Goal: Task Accomplishment & Management: Manage account settings

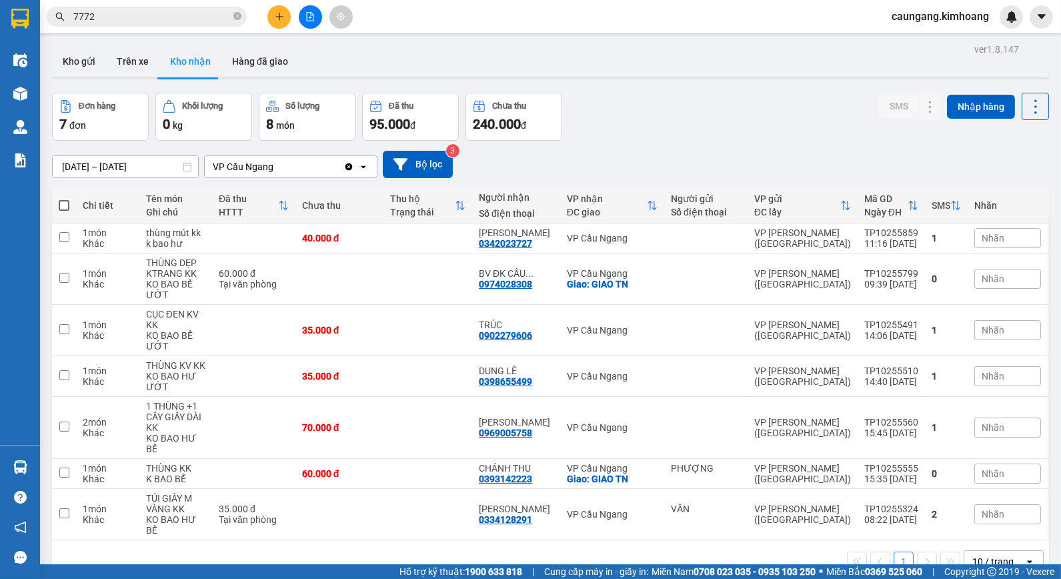
scroll to position [61, 0]
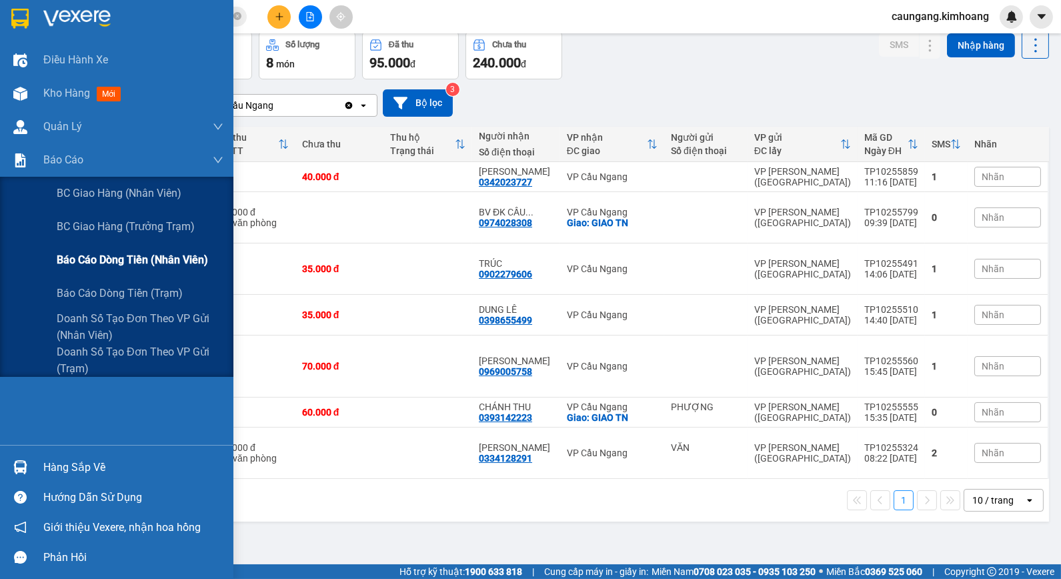
click at [95, 255] on span "Báo cáo dòng tiền (nhân viên)" at bounding box center [132, 259] width 151 height 17
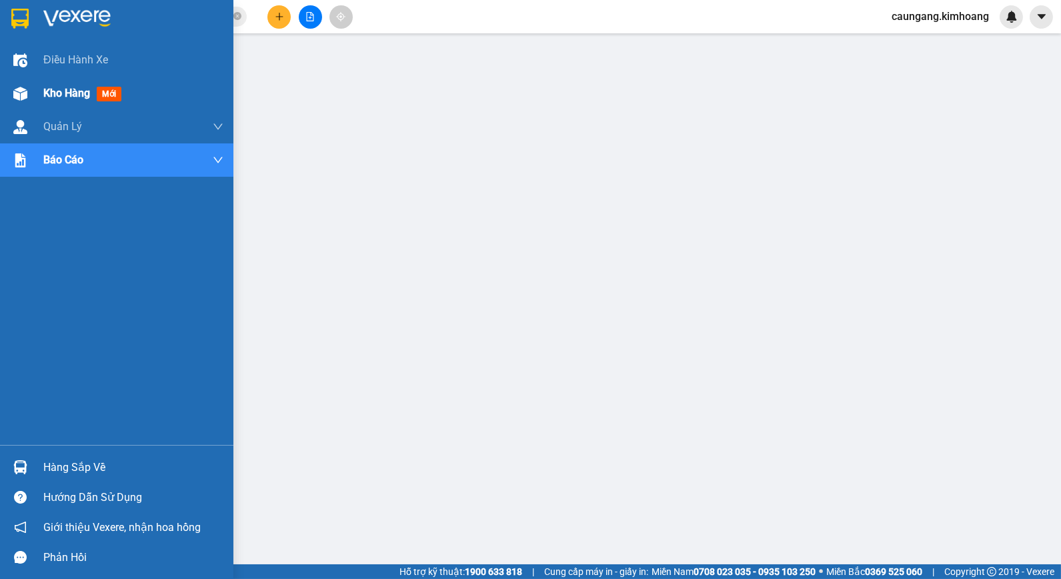
click at [43, 87] on span "Kho hàng" at bounding box center [66, 93] width 47 height 13
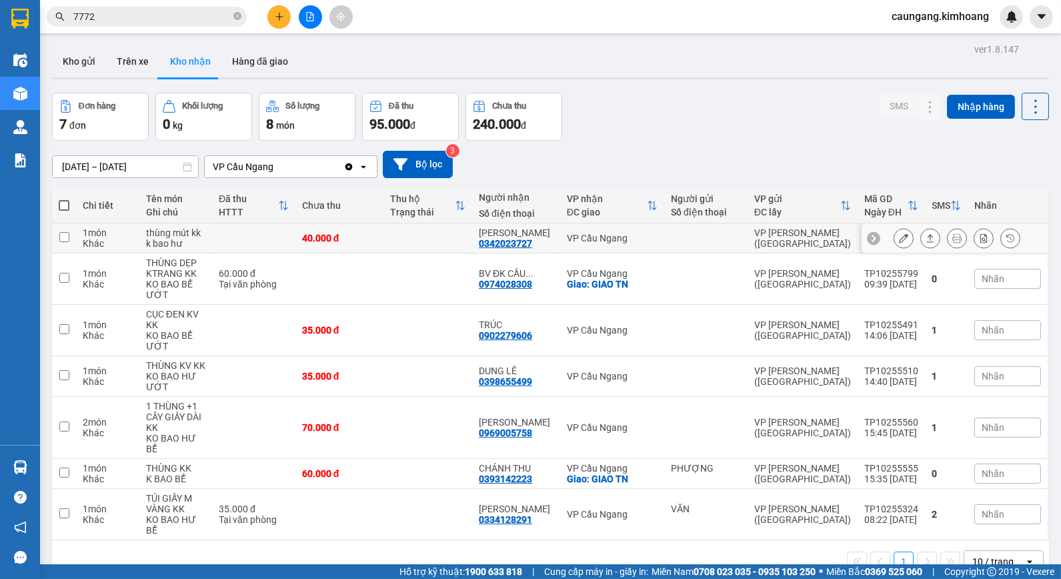
click at [451, 237] on td at bounding box center [427, 238] width 89 height 30
checkbox input "true"
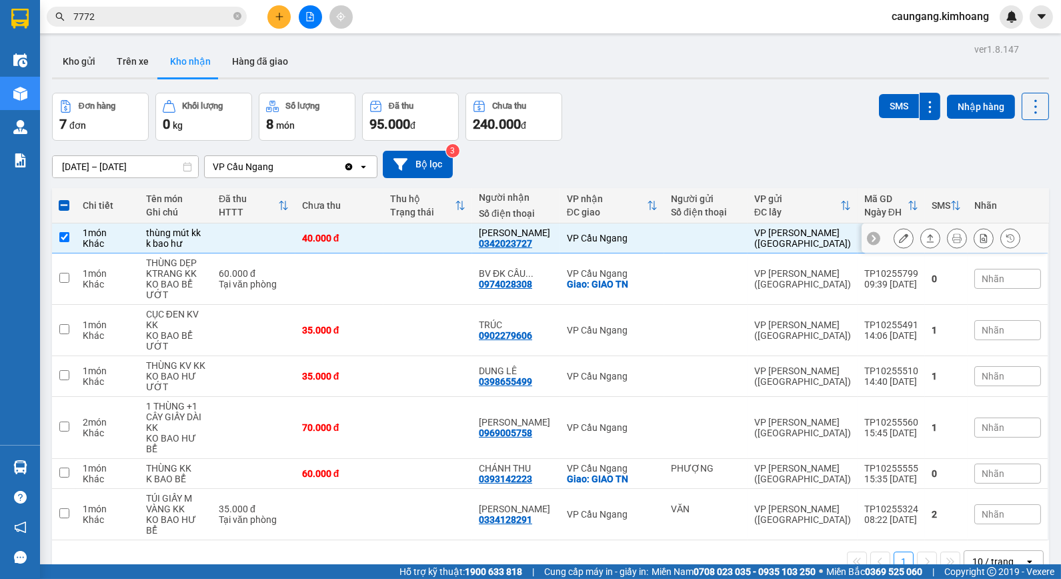
click at [899, 235] on icon at bounding box center [903, 237] width 9 height 9
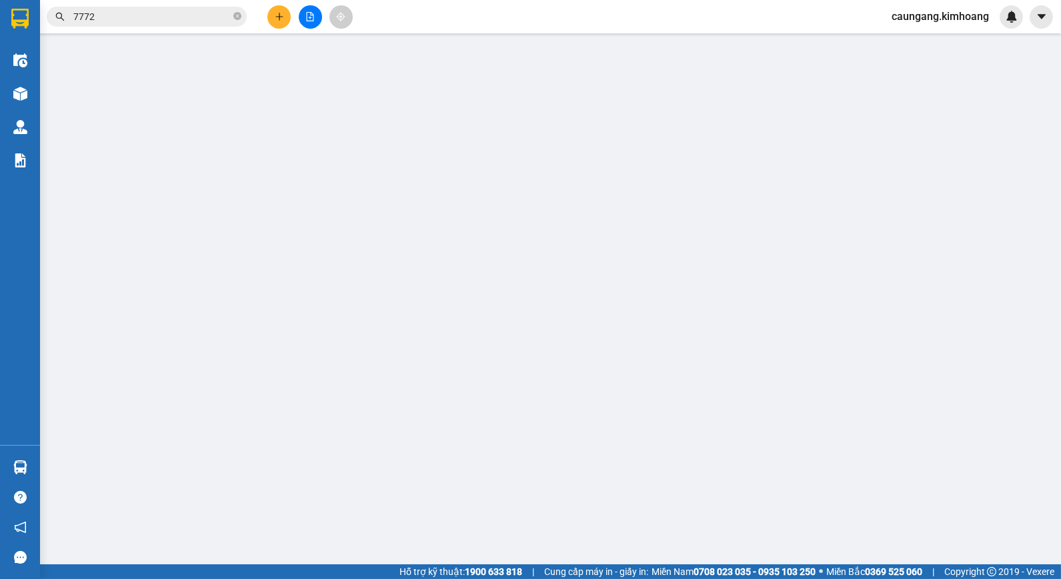
type input "0342023727"
type input "[PERSON_NAME]"
type input "40.000"
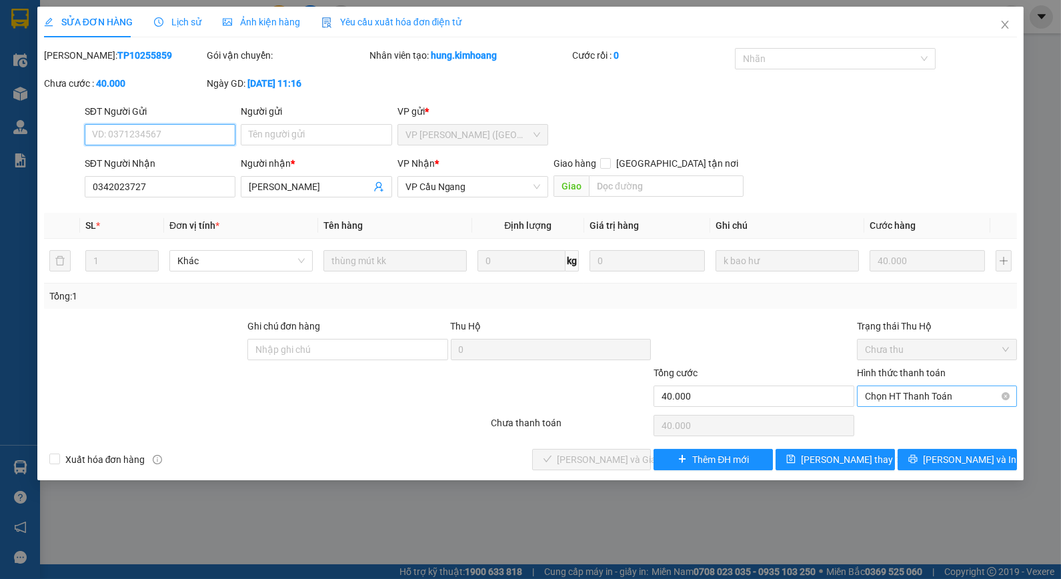
drag, startPoint x: 923, startPoint y: 392, endPoint x: 914, endPoint y: 414, distance: 23.6
click at [922, 395] on span "Chọn HT Thanh Toán" at bounding box center [937, 396] width 144 height 20
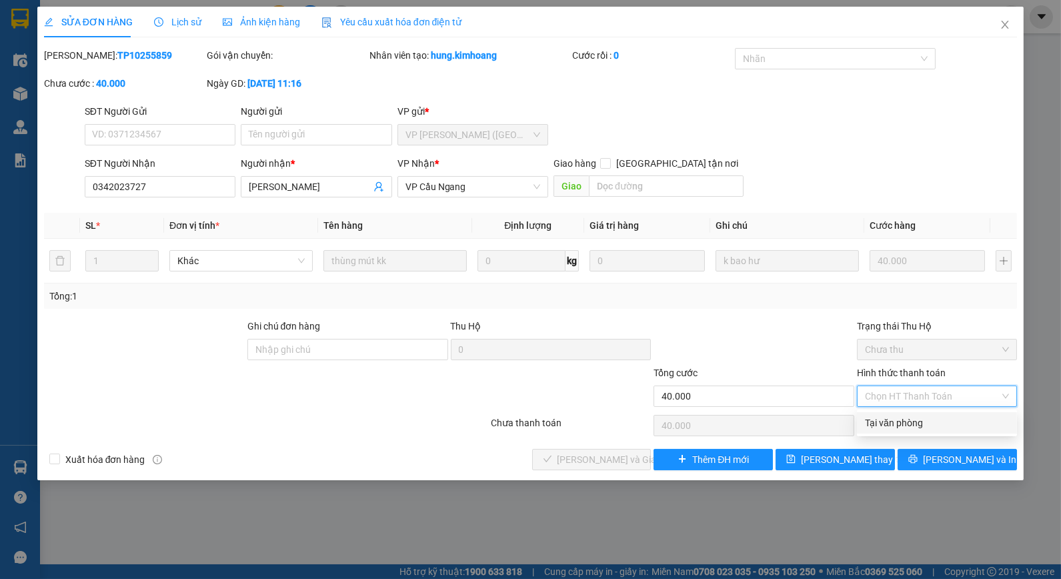
click at [909, 425] on div "Tại văn phòng" at bounding box center [937, 422] width 144 height 15
type input "0"
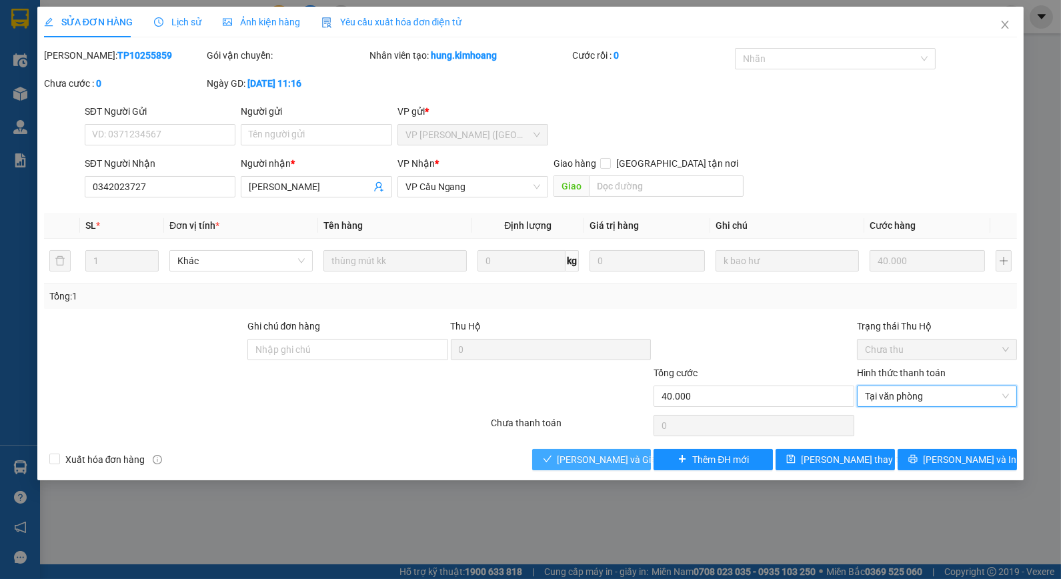
click at [635, 461] on button "[PERSON_NAME] và Giao hàng" at bounding box center [591, 459] width 119 height 21
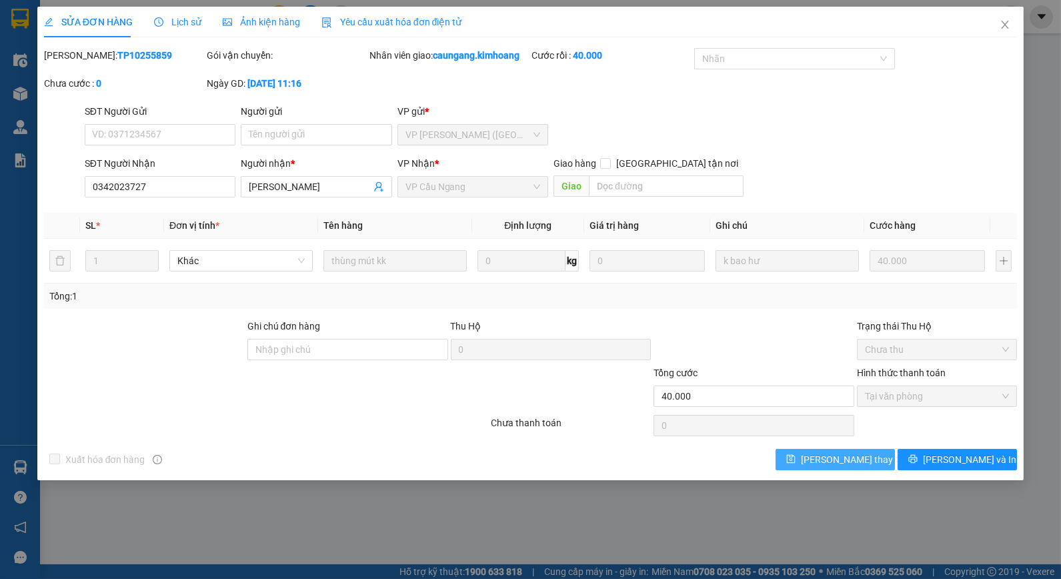
click at [835, 465] on span "[PERSON_NAME] thay đổi" at bounding box center [854, 459] width 107 height 15
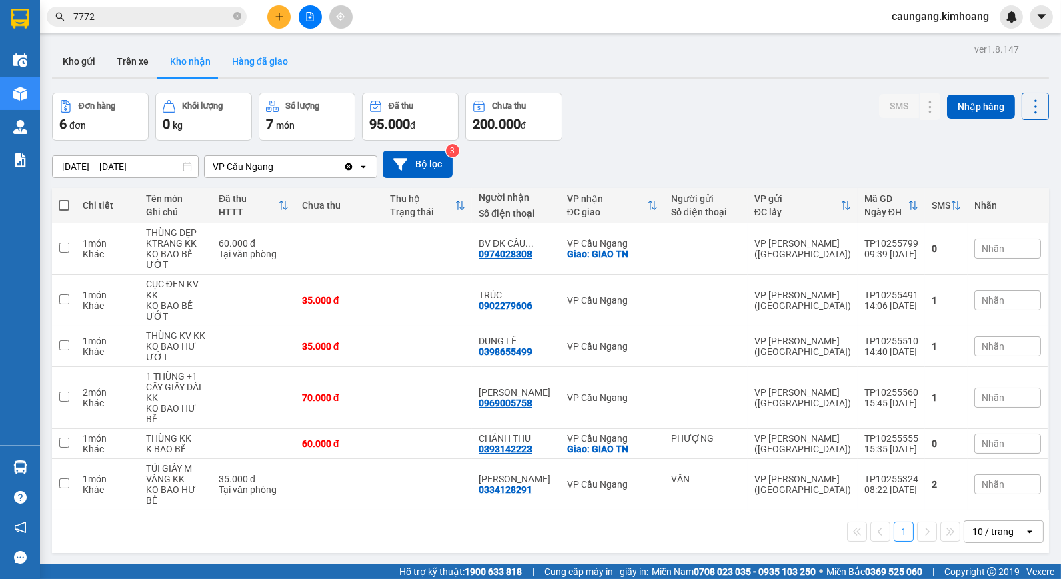
click at [233, 53] on button "Hàng đã giao" at bounding box center [259, 61] width 77 height 32
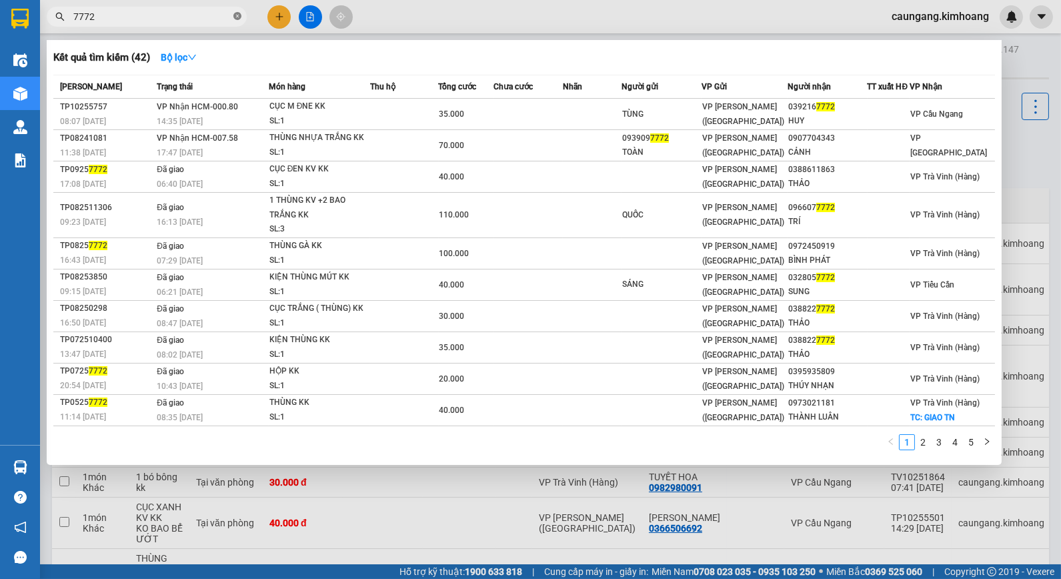
click at [237, 16] on icon "close-circle" at bounding box center [237, 16] width 8 height 8
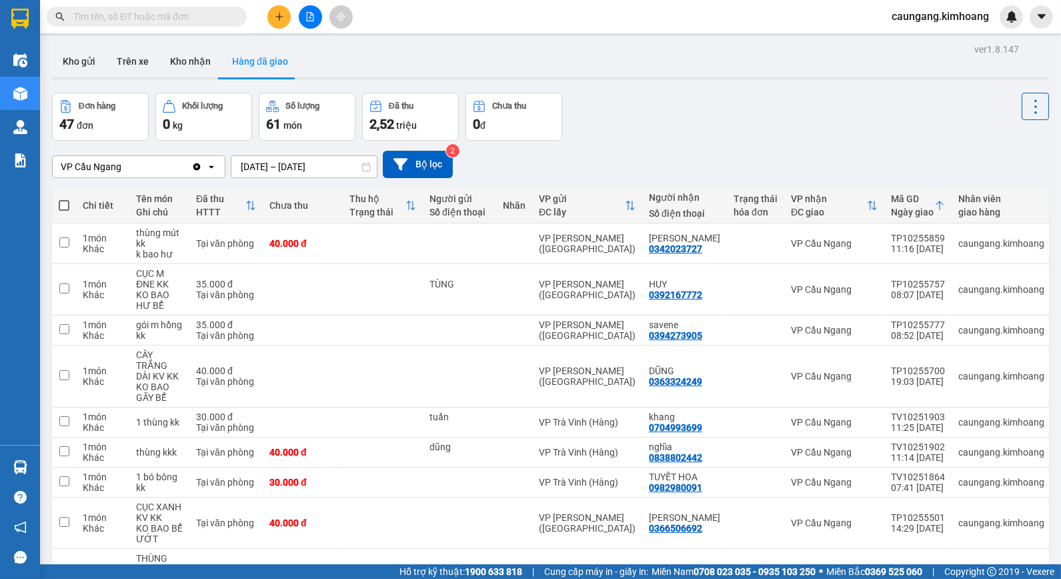
click at [177, 15] on input "text" at bounding box center [151, 16] width 157 height 15
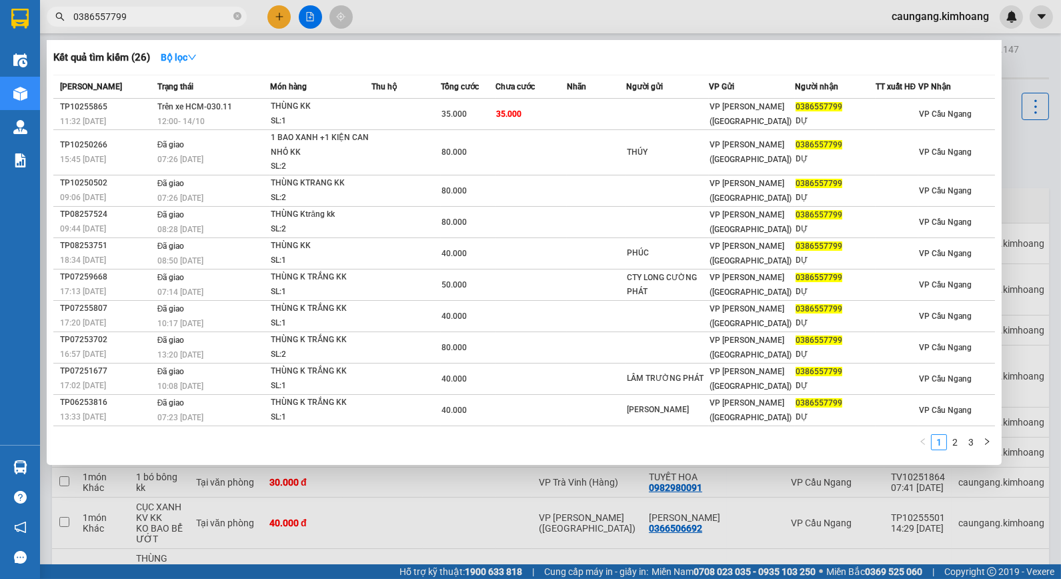
type input "0386557799"
click at [423, 21] on div at bounding box center [530, 289] width 1061 height 579
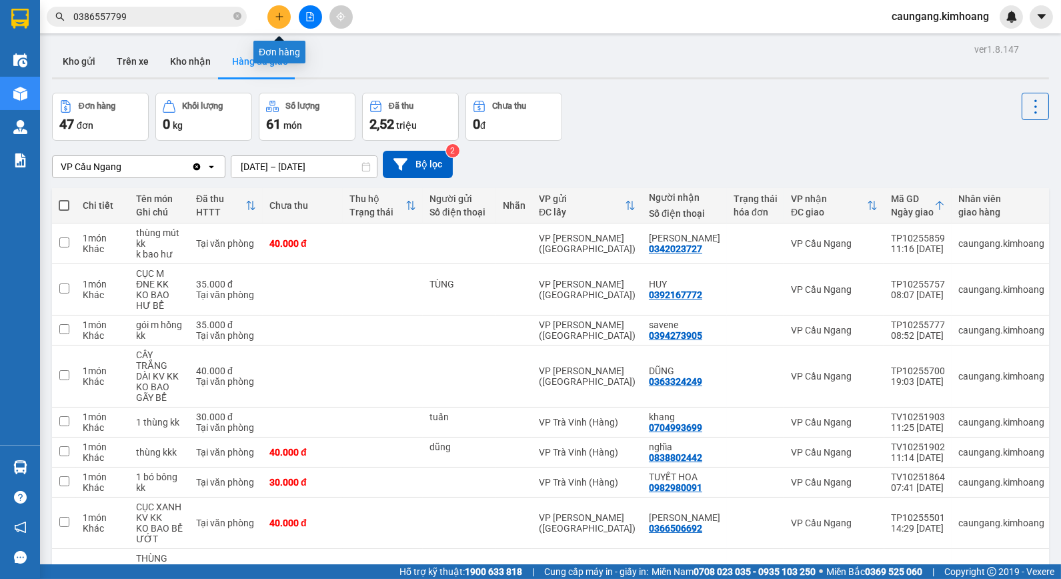
click at [277, 8] on button at bounding box center [278, 16] width 23 height 23
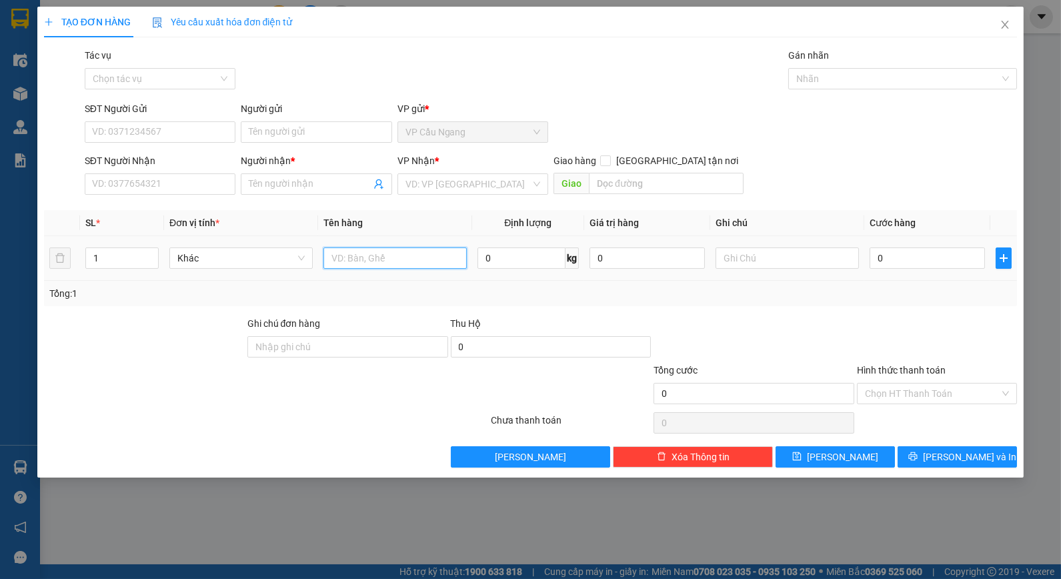
click at [411, 261] on input "text" at bounding box center [394, 257] width 143 height 21
click at [417, 260] on input "1 [PERSON_NAME]" at bounding box center [394, 257] width 143 height 21
type input "1 VALI M HỒNG KK"
click at [772, 264] on input "text" at bounding box center [786, 257] width 143 height 21
type input "KO BAO BỂ"
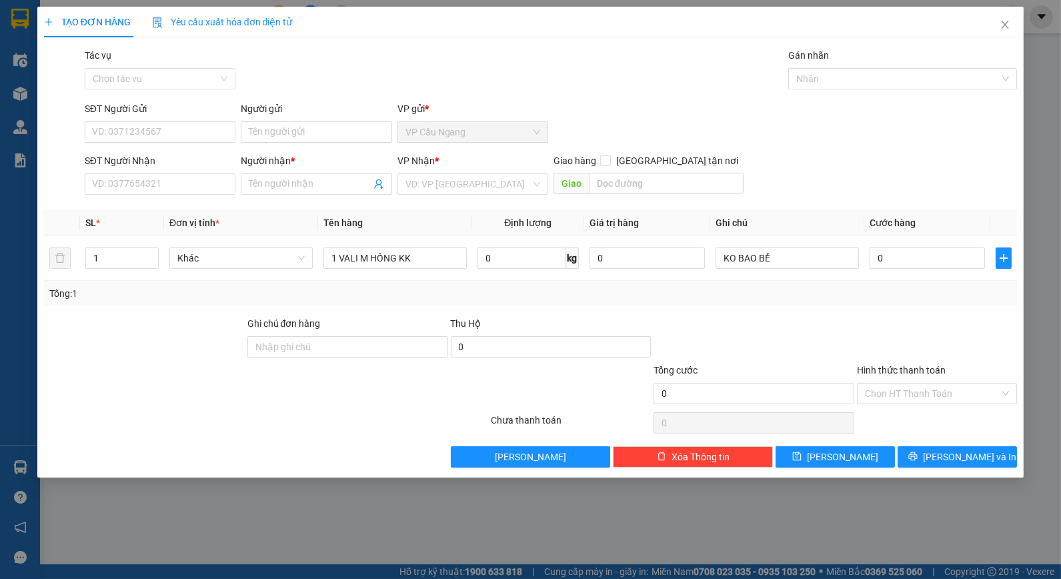
click at [860, 295] on div "Tổng: 1" at bounding box center [530, 293] width 963 height 15
click at [914, 261] on input "0" at bounding box center [926, 257] width 115 height 21
type input "5"
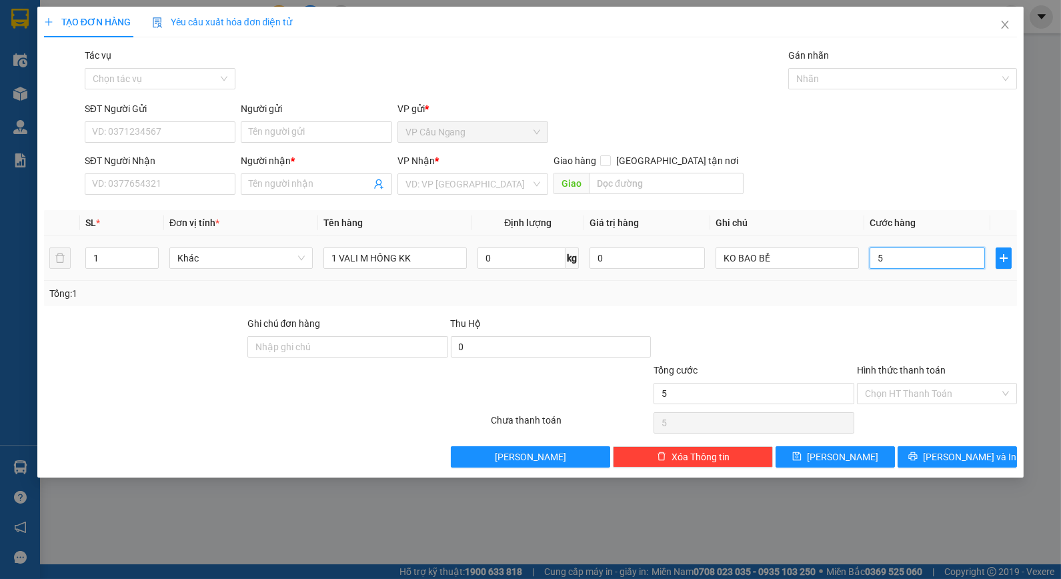
type input "50"
type input "50.000"
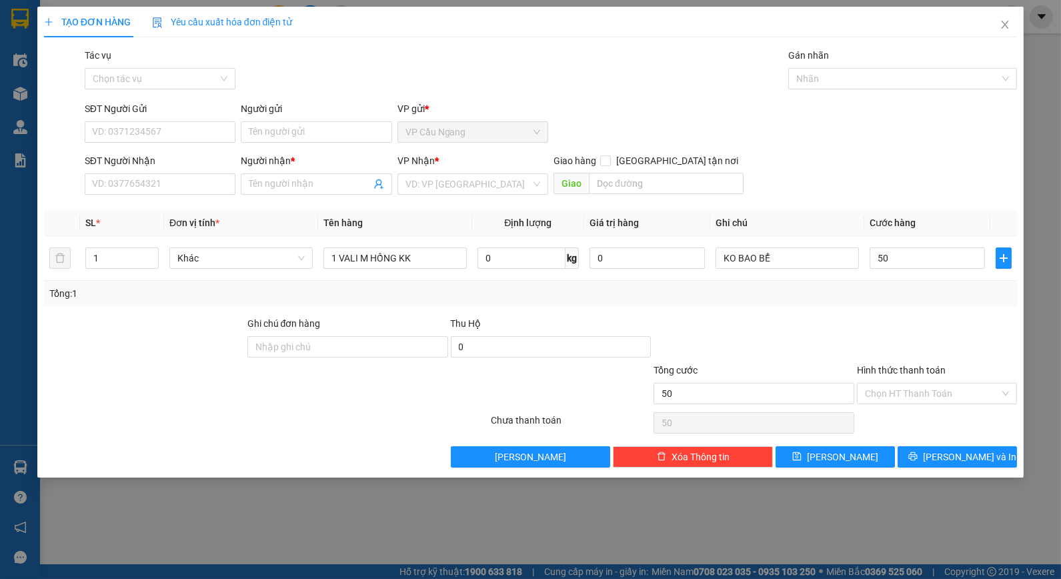
type input "50.000"
click at [865, 292] on div "Tổng: 1" at bounding box center [530, 293] width 963 height 15
click at [505, 181] on input "search" at bounding box center [467, 184] width 125 height 20
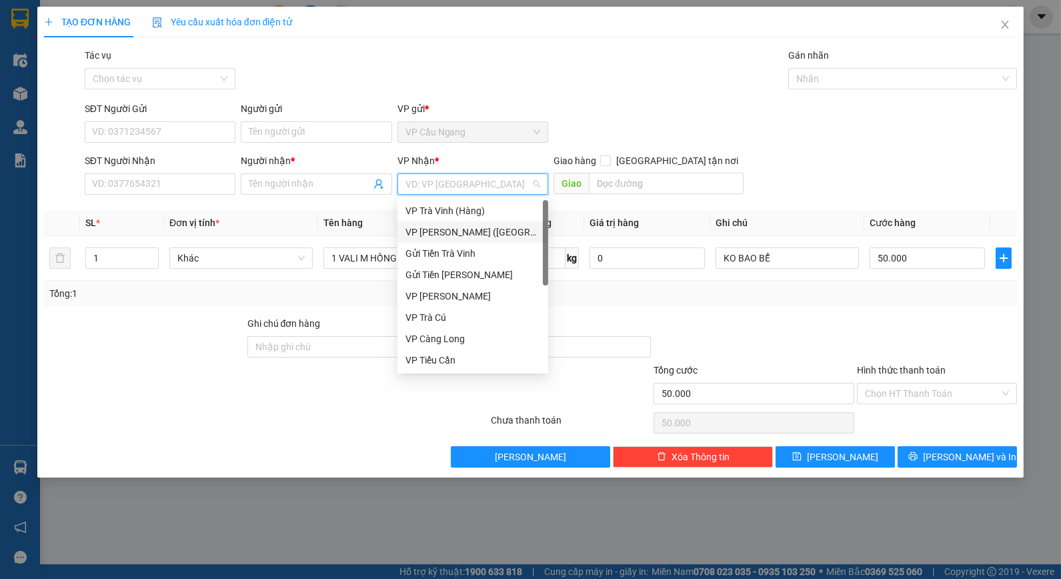
click at [480, 235] on div "VP [PERSON_NAME] ([GEOGRAPHIC_DATA])" at bounding box center [472, 232] width 135 height 15
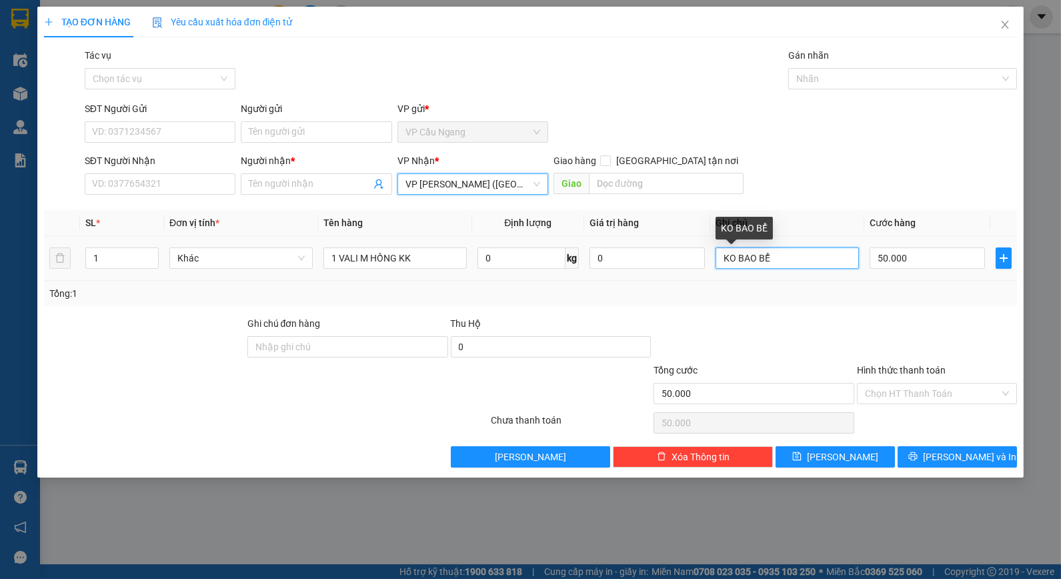
click at [723, 256] on input "KO BAO BỂ" at bounding box center [786, 257] width 143 height 21
type input "NHẬN BXMT KO BAO BỂ"
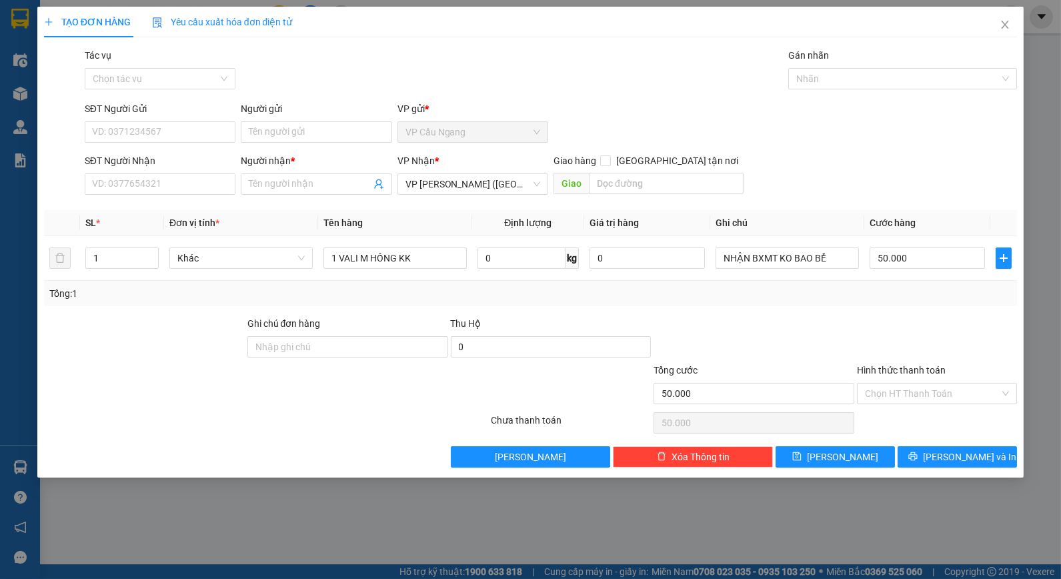
click at [834, 147] on div "SĐT Người Gửi VD: 0371234567 Người gửi Tên người gửi VP gửi * VP [GEOGRAPHIC_DA…" at bounding box center [551, 124] width 938 height 47
click at [303, 130] on input "Người gửi" at bounding box center [316, 131] width 151 height 21
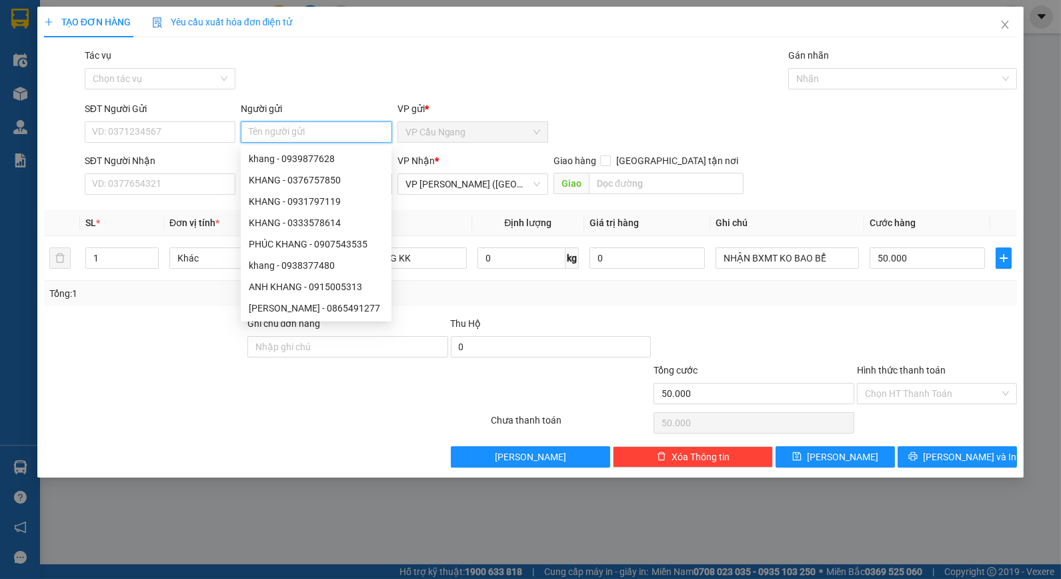
type input "H"
type input "PHƯỢNG"
click at [333, 75] on div "Tác vụ Chọn tác vụ Gán nhãn Nhãn" at bounding box center [551, 71] width 938 height 47
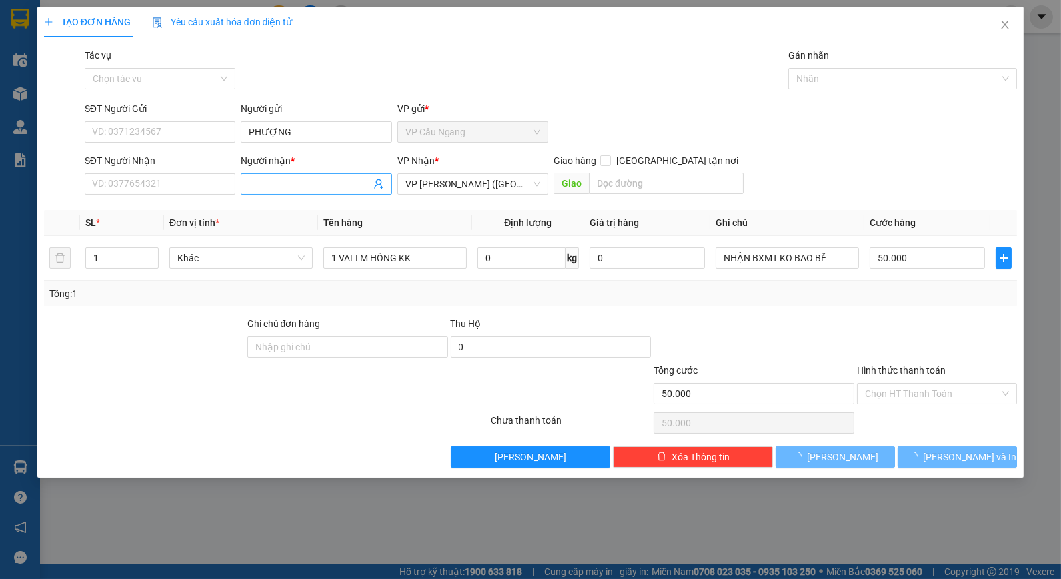
click at [284, 187] on input "Người nhận *" at bounding box center [309, 184] width 121 height 15
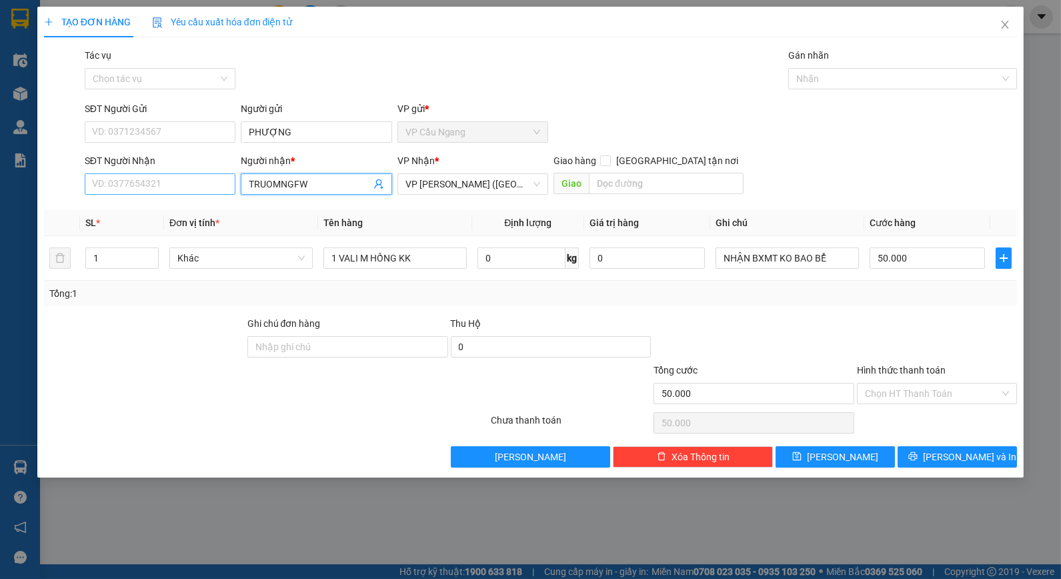
drag, startPoint x: 323, startPoint y: 180, endPoint x: 167, endPoint y: 193, distance: 157.2
click at [167, 193] on div "SĐT Người Nhận VD: 0377654321 Người nhận * TRUOMNGFW TRUOMNGFW VP Nhận * VP [PE…" at bounding box center [551, 176] width 938 height 47
type input "TRƯỜNG"
click at [290, 77] on div "Tác vụ Chọn tác vụ Gán nhãn Nhãn" at bounding box center [551, 71] width 938 height 47
click at [193, 178] on input "SĐT Người Nhận" at bounding box center [160, 183] width 151 height 21
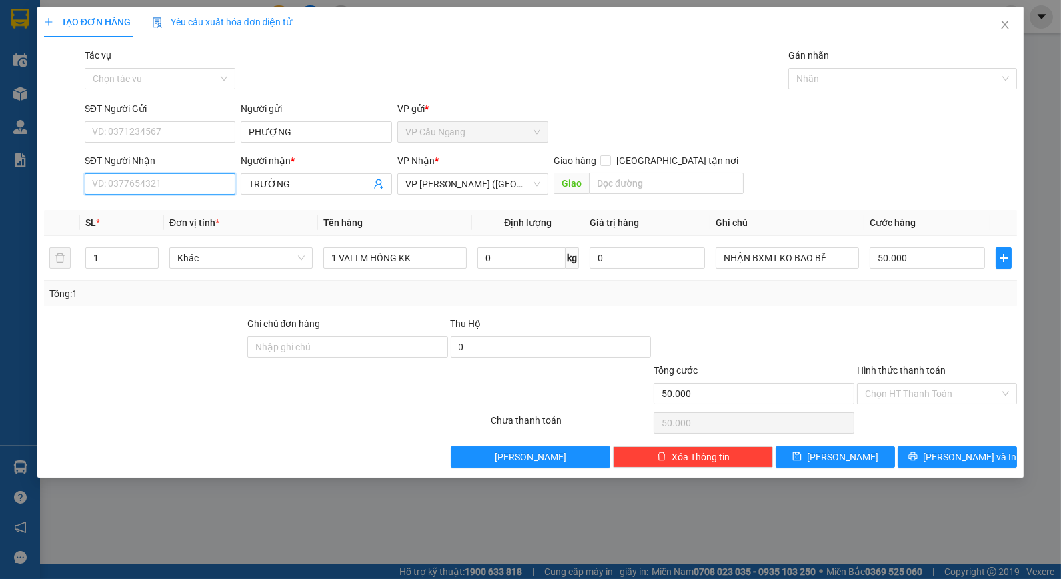
click at [193, 178] on input "SĐT Người Nhận" at bounding box center [160, 183] width 151 height 21
type input "0338765127"
click at [180, 305] on div "Tổng: 1" at bounding box center [530, 293] width 973 height 25
click at [756, 291] on div "Tổng: 1" at bounding box center [530, 293] width 963 height 15
click at [775, 307] on div "Transit Pickup Surcharge Ids Transit Deliver Surcharge Ids Transit Deliver Surc…" at bounding box center [530, 257] width 973 height 419
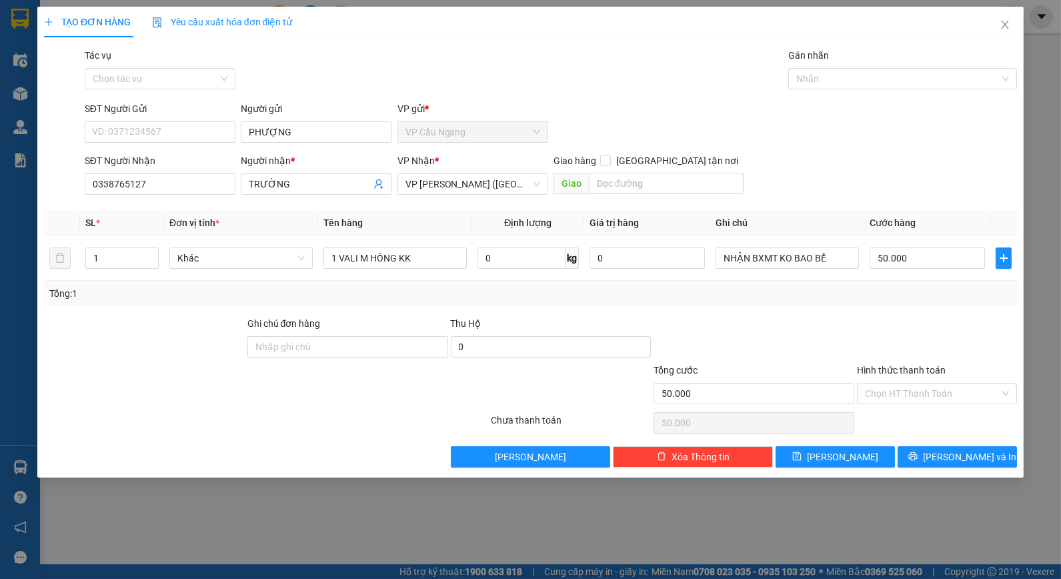
click at [841, 283] on div "Tổng: 1" at bounding box center [530, 293] width 973 height 25
click at [184, 132] on input "SĐT Người Gửi" at bounding box center [160, 131] width 151 height 21
click at [880, 335] on div at bounding box center [936, 339] width 163 height 47
click at [928, 394] on input "Hình thức thanh toán" at bounding box center [932, 393] width 135 height 20
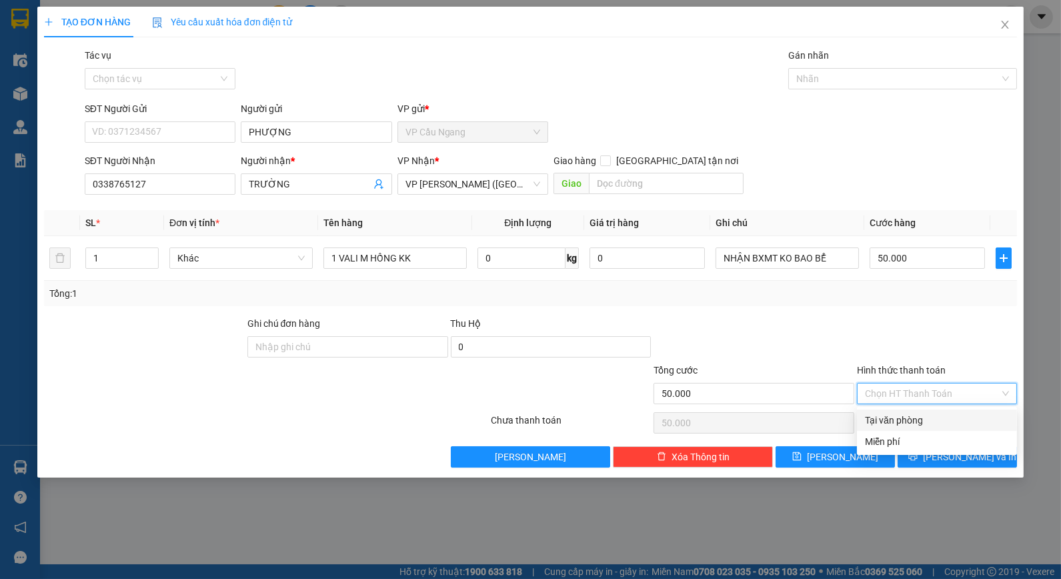
click at [929, 419] on div "Tại văn phòng" at bounding box center [937, 420] width 144 height 15
type input "0"
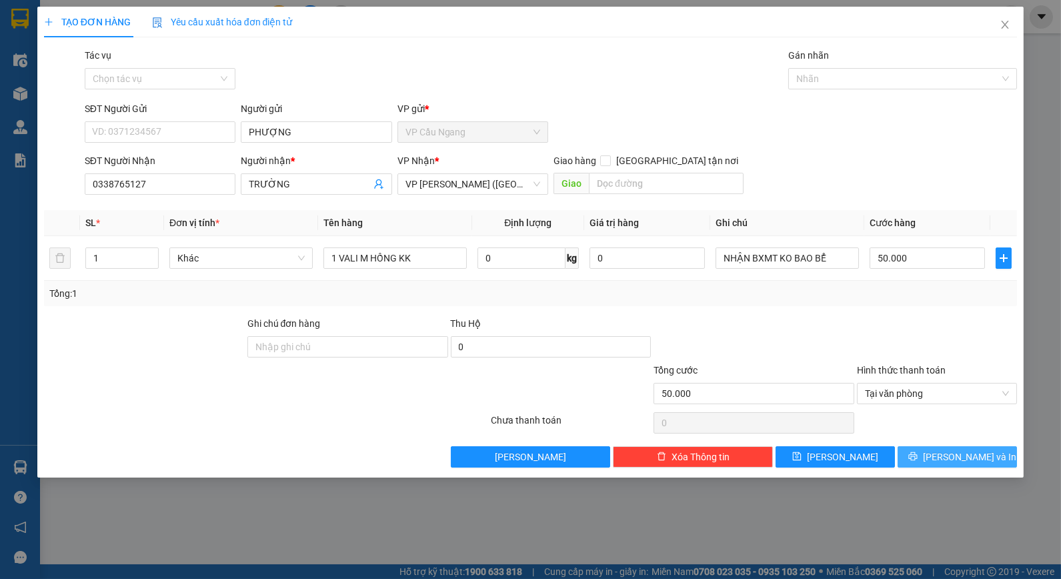
click at [951, 462] on span "[PERSON_NAME] và In" at bounding box center [969, 456] width 93 height 15
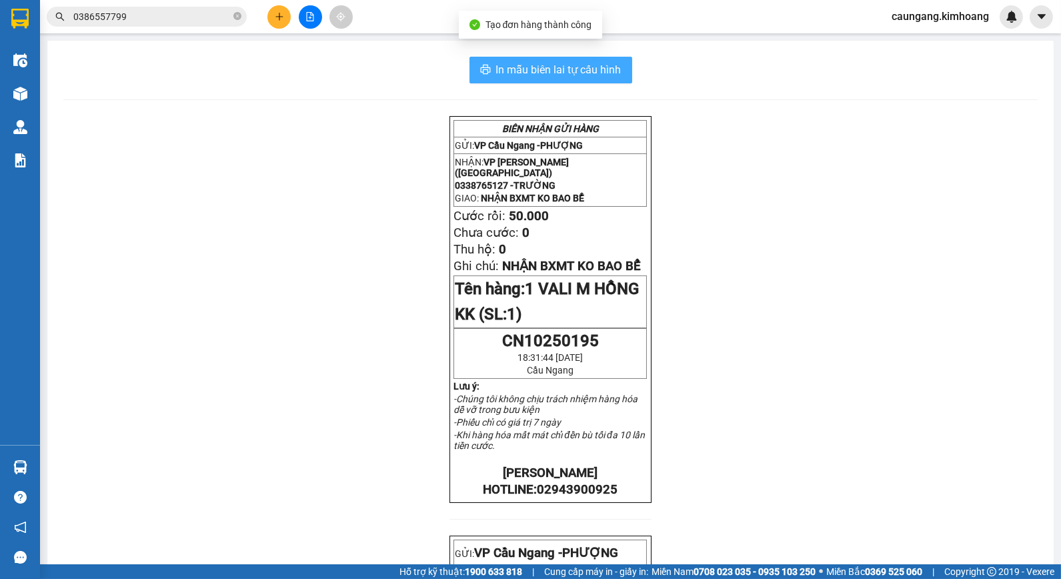
click at [535, 75] on span "In mẫu biên lai tự cấu hình" at bounding box center [558, 69] width 125 height 17
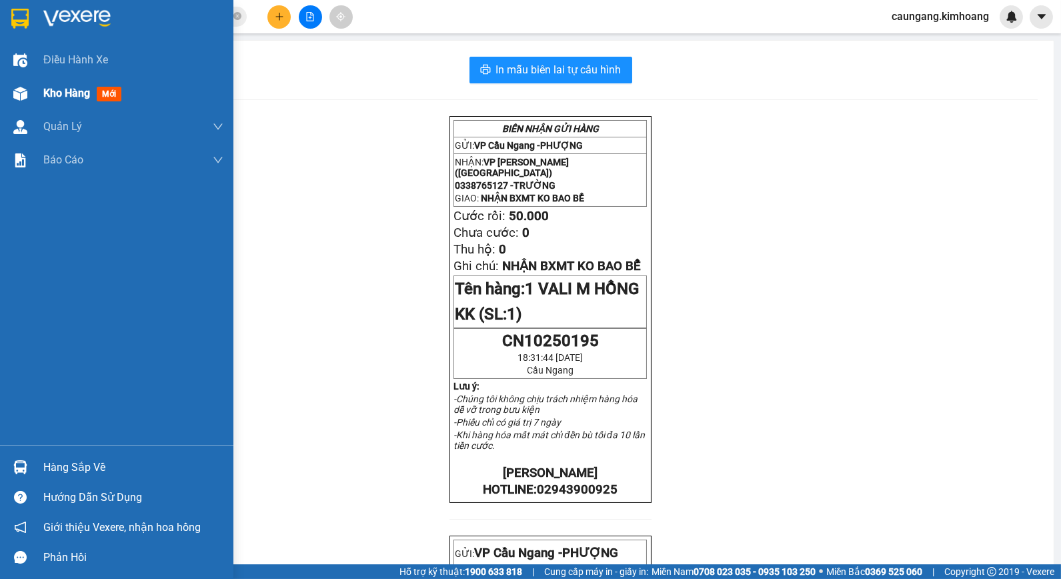
click at [67, 95] on span "Kho hàng" at bounding box center [66, 93] width 47 height 13
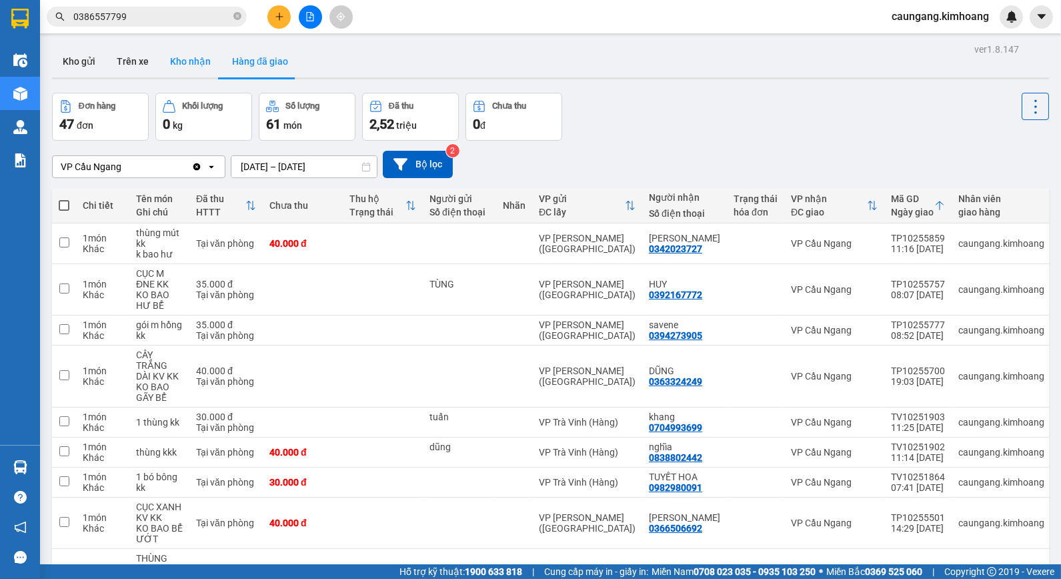
click at [188, 68] on button "Kho nhận" at bounding box center [190, 61] width 62 height 32
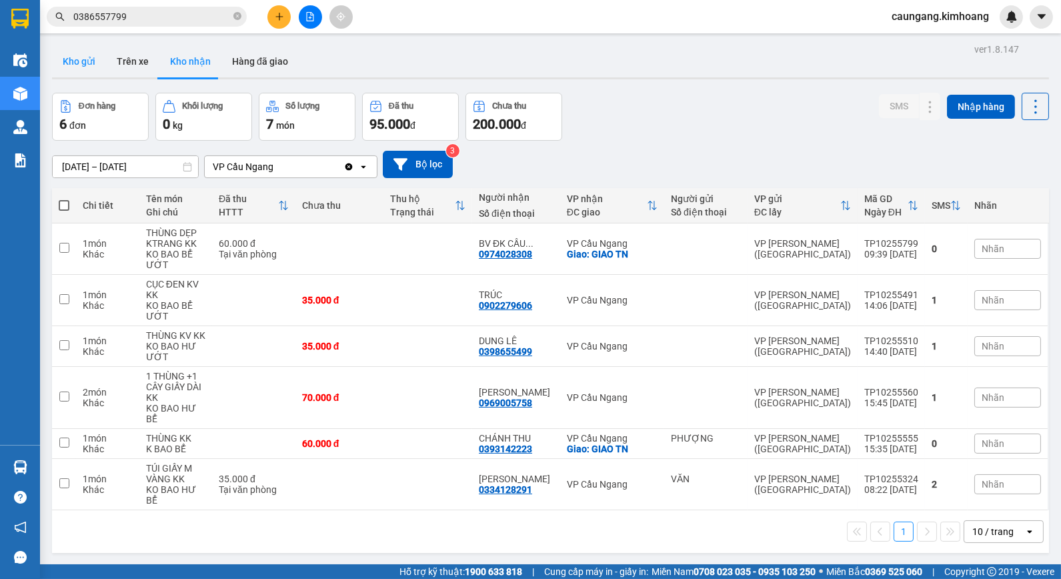
click at [87, 57] on button "Kho gửi" at bounding box center [79, 61] width 54 height 32
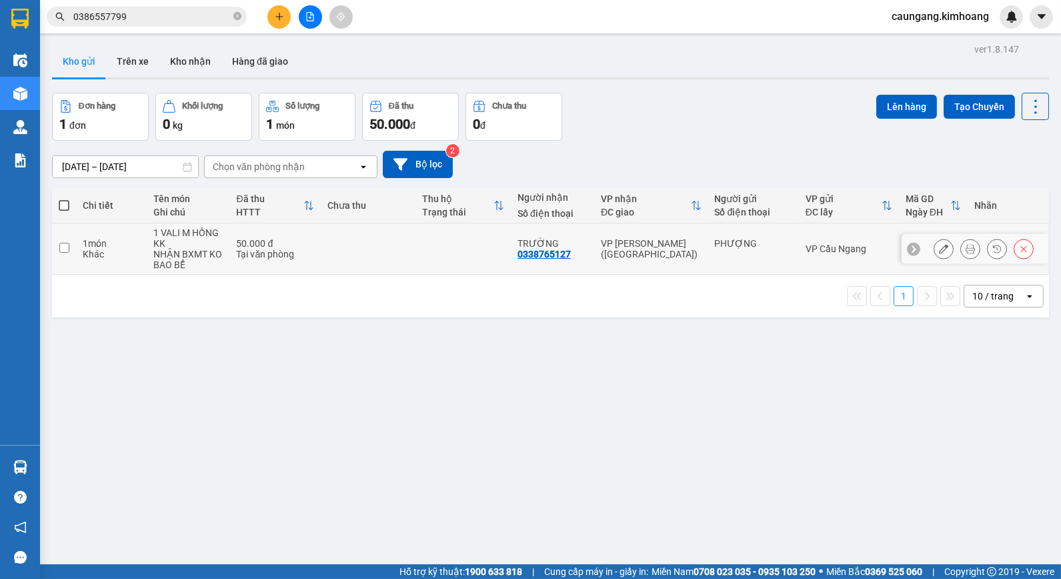
click at [965, 251] on icon at bounding box center [969, 248] width 9 height 9
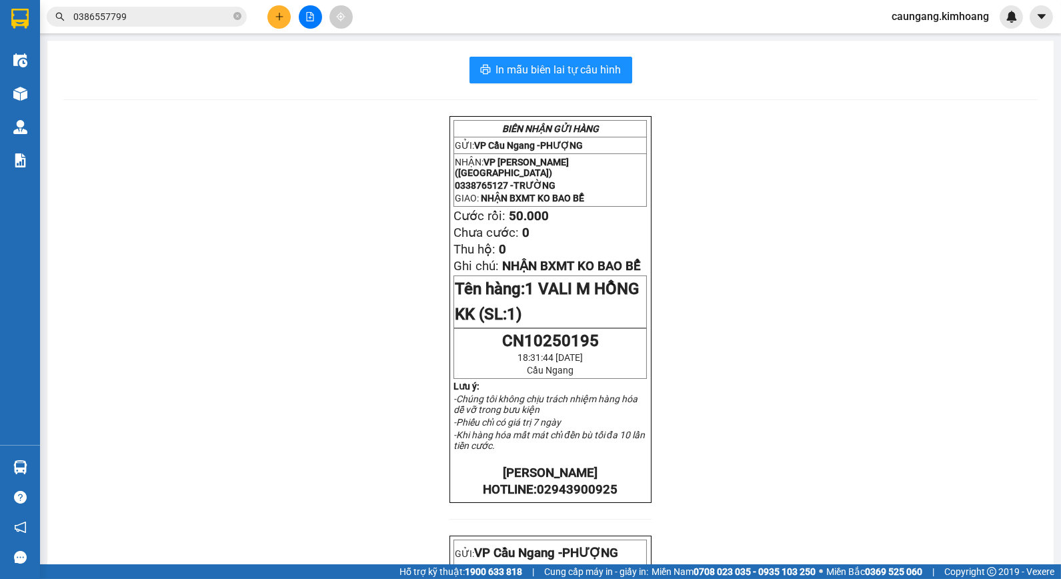
scroll to position [369, 0]
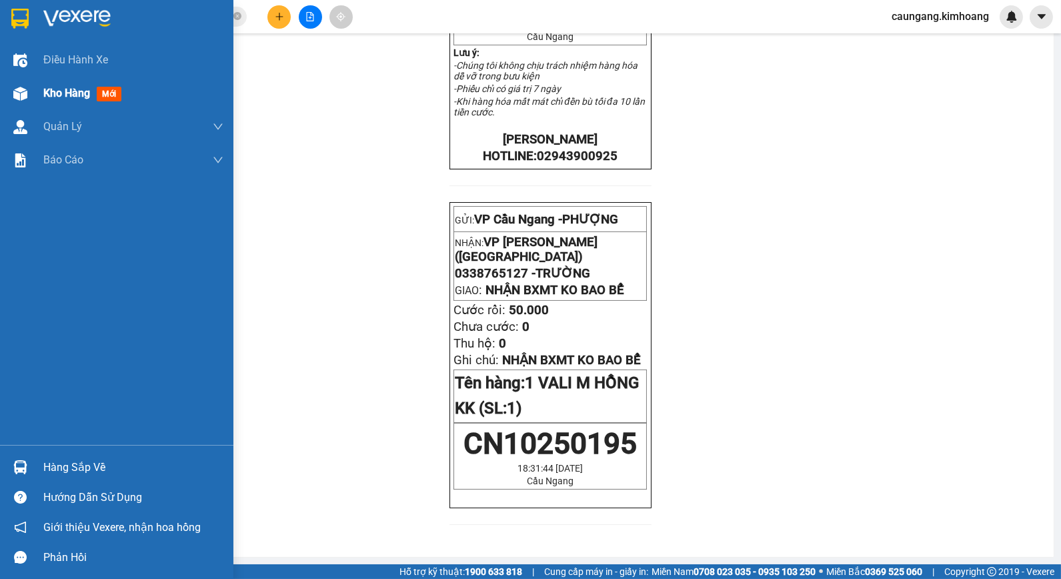
click at [51, 89] on span "Kho hàng" at bounding box center [66, 93] width 47 height 13
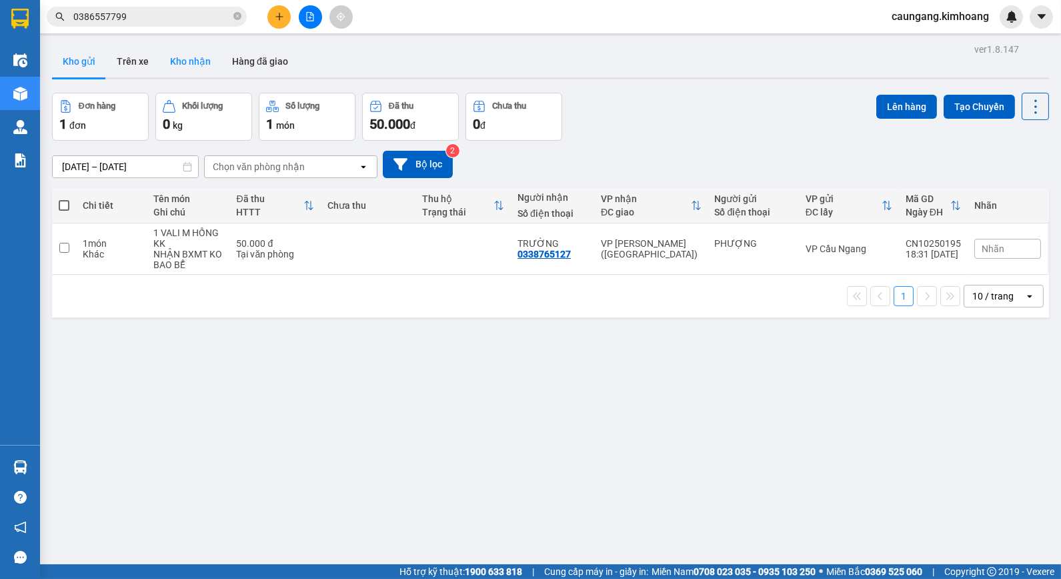
click at [184, 67] on button "Kho nhận" at bounding box center [190, 61] width 62 height 32
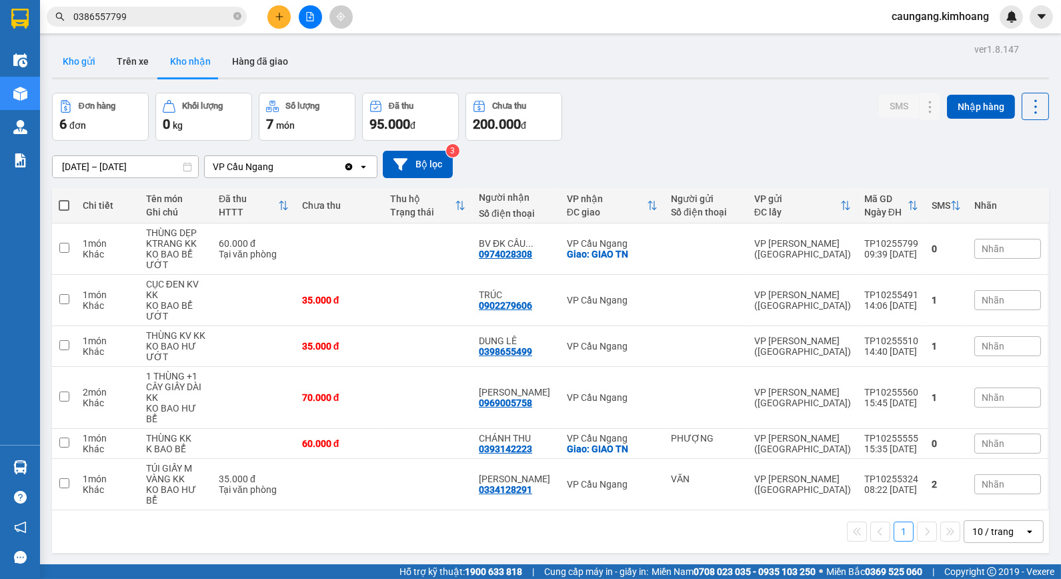
click at [87, 54] on button "Kho gửi" at bounding box center [79, 61] width 54 height 32
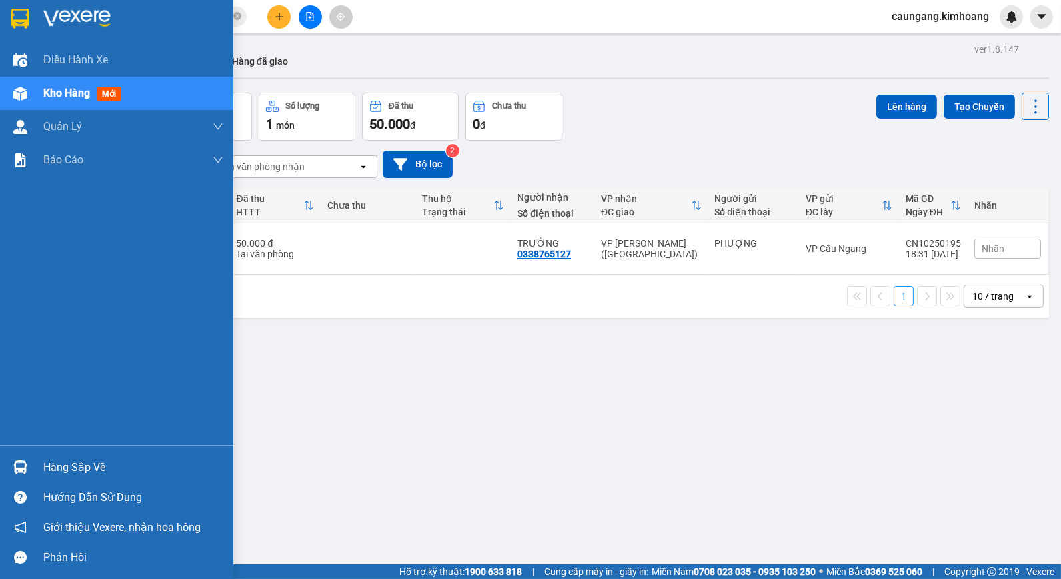
click at [75, 469] on div "Hàng sắp về" at bounding box center [133, 467] width 180 height 20
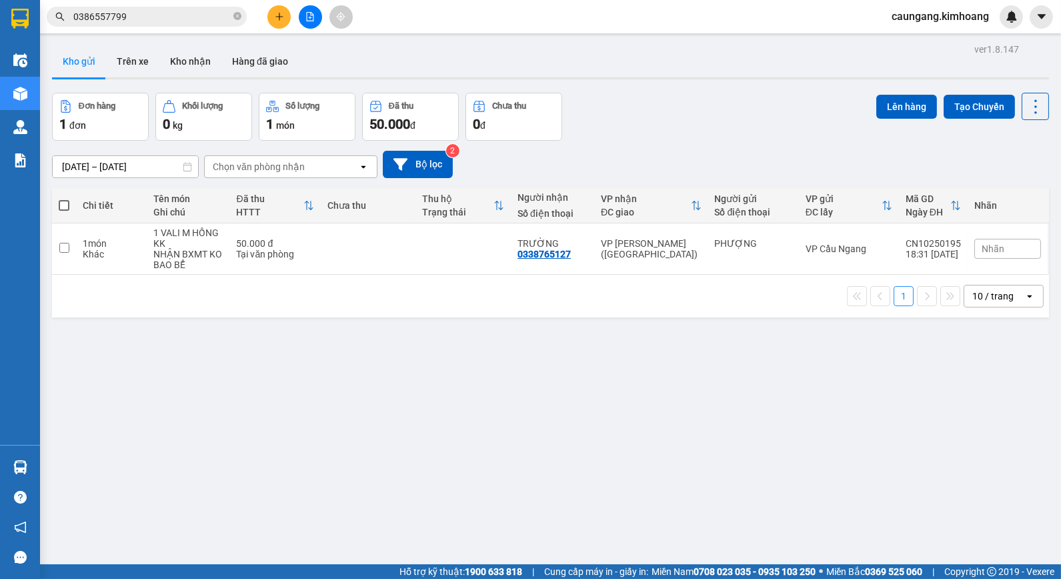
click at [683, 451] on section "Kết quả tìm kiếm ( 26 ) Bộ lọc Mã ĐH Trạng thái Món hàng Thu hộ Tổng cước Chưa …" at bounding box center [530, 289] width 1061 height 579
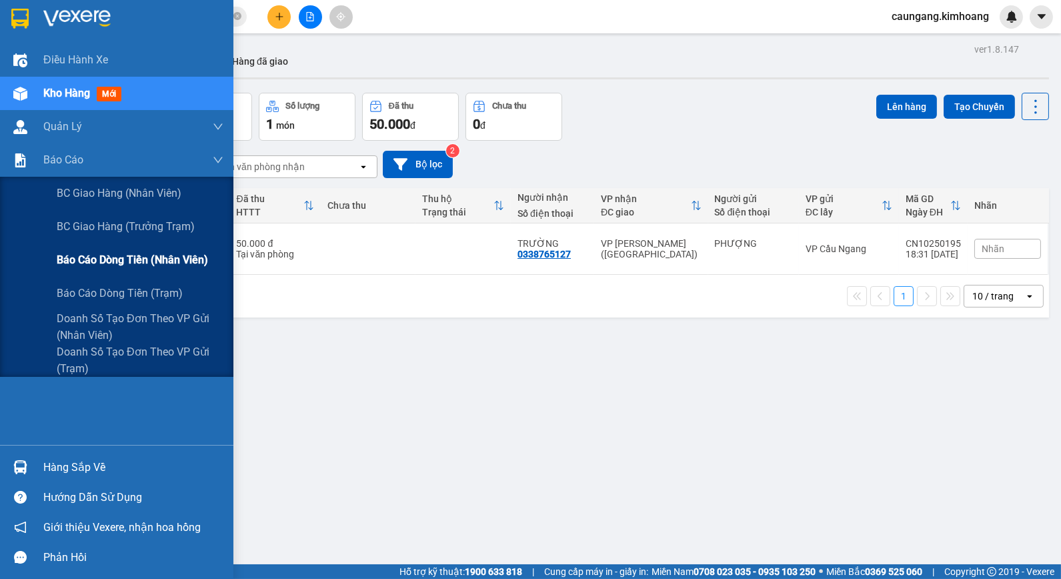
click at [84, 258] on span "Báo cáo dòng tiền (nhân viên)" at bounding box center [132, 259] width 151 height 17
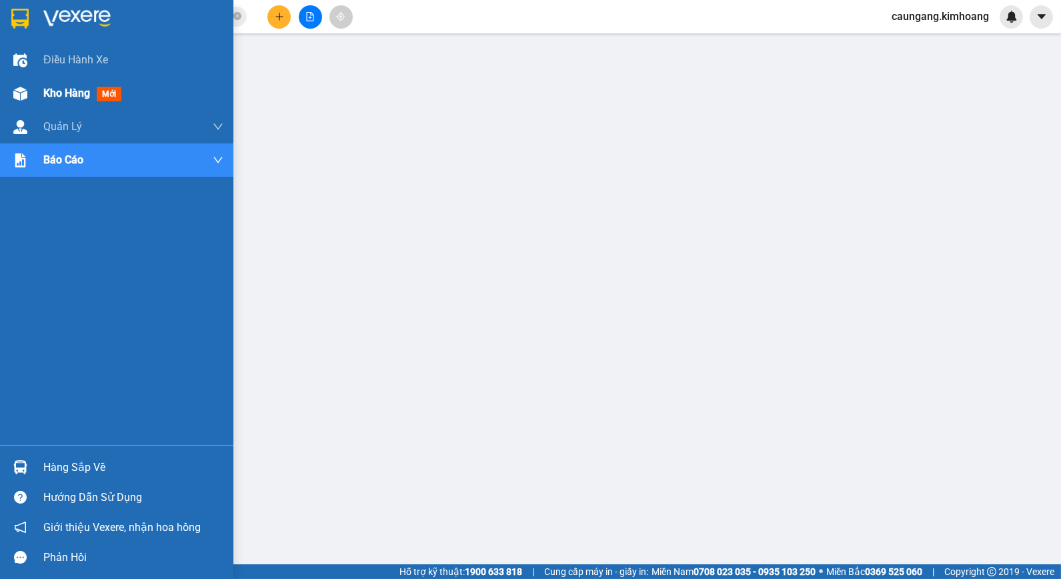
click at [35, 91] on div "Kho hàng mới" at bounding box center [116, 93] width 233 height 33
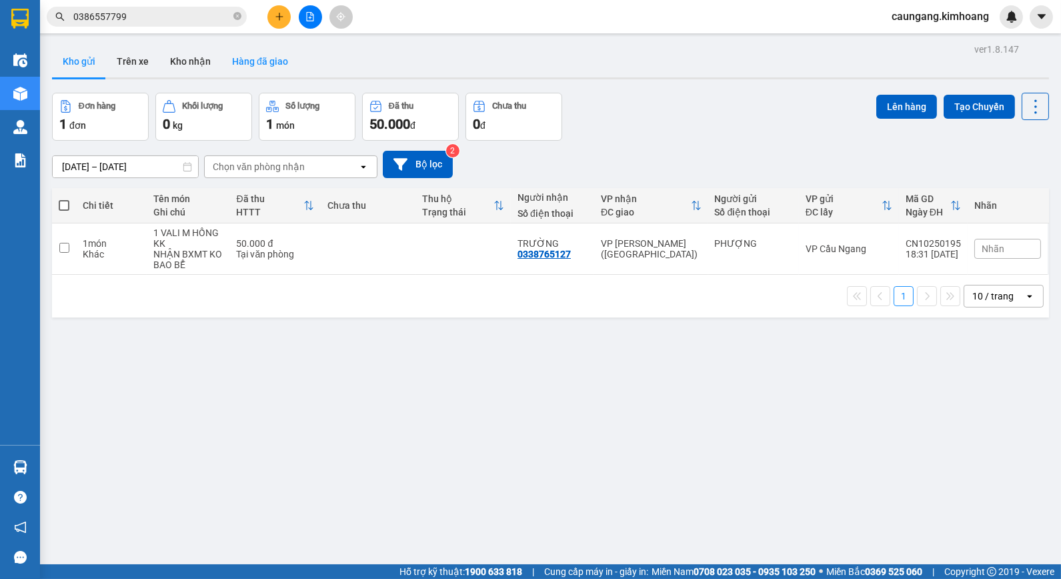
click at [258, 55] on button "Hàng đã giao" at bounding box center [259, 61] width 77 height 32
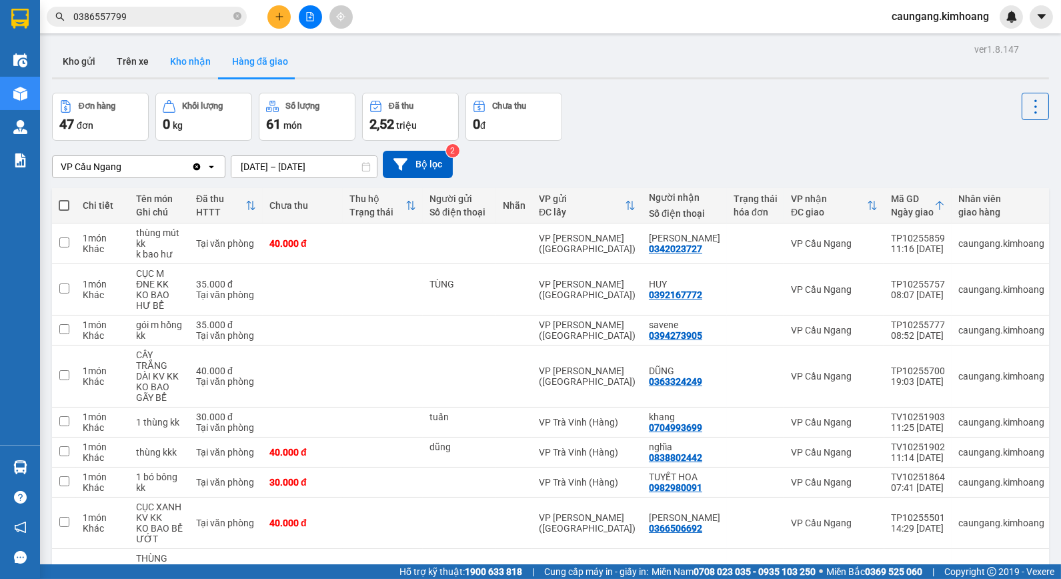
click at [191, 63] on button "Kho nhận" at bounding box center [190, 61] width 62 height 32
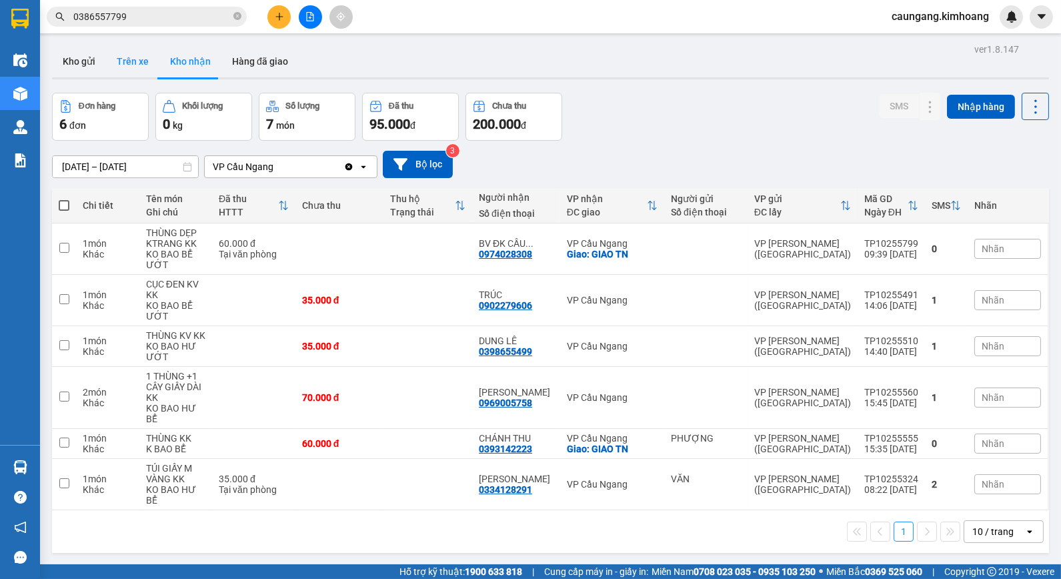
click at [136, 61] on button "Trên xe" at bounding box center [132, 61] width 53 height 32
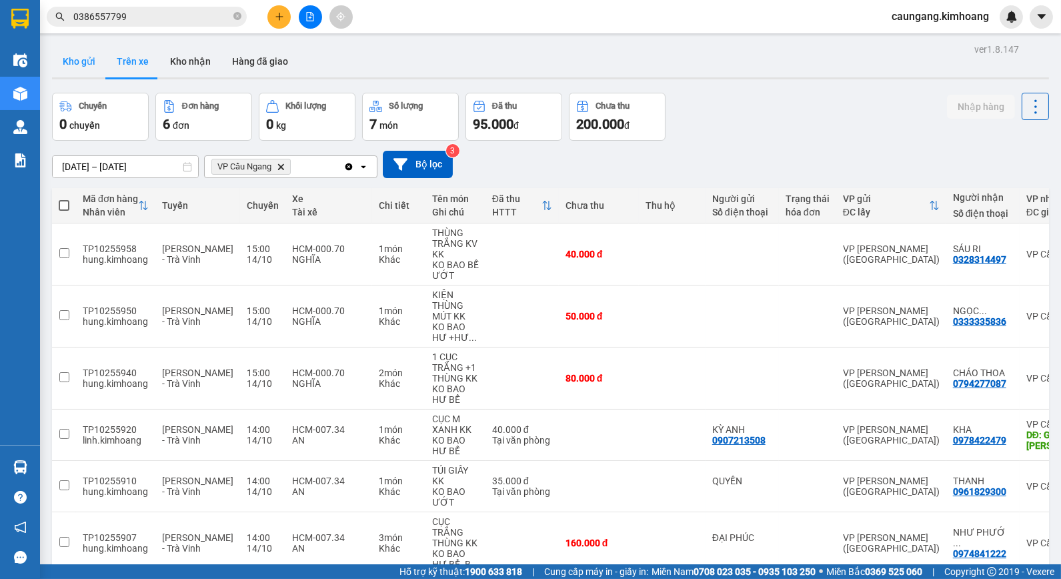
click at [83, 60] on button "Kho gửi" at bounding box center [79, 61] width 54 height 32
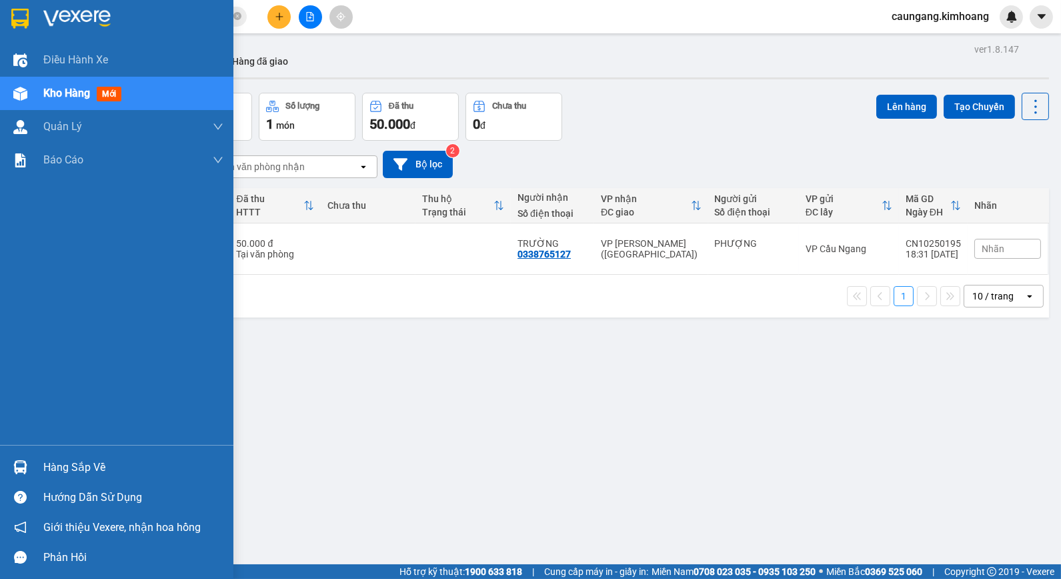
click at [63, 469] on div "Hàng sắp về" at bounding box center [133, 467] width 180 height 20
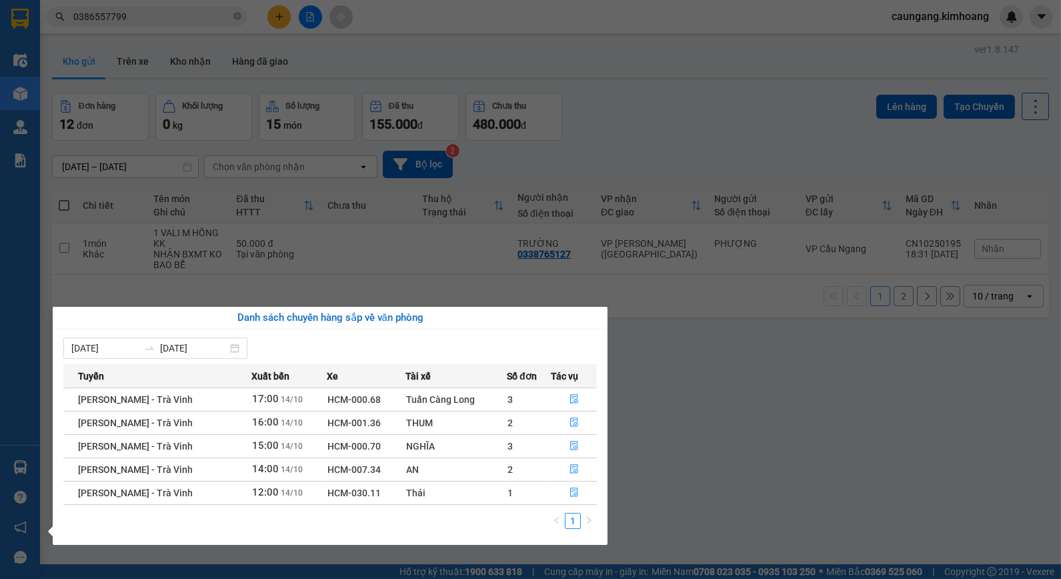
click at [636, 378] on section "Kết quả tìm kiếm ( 26 ) Bộ lọc Mã ĐH Trạng thái Món hàng Thu hộ Tổng cước Chưa …" at bounding box center [530, 289] width 1061 height 579
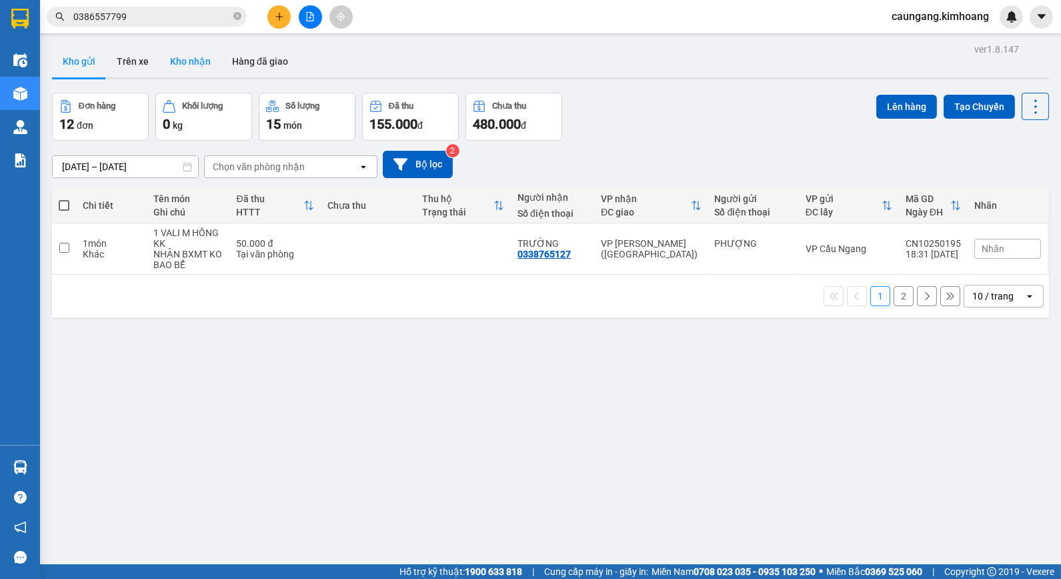
click at [185, 67] on button "Kho nhận" at bounding box center [190, 61] width 62 height 32
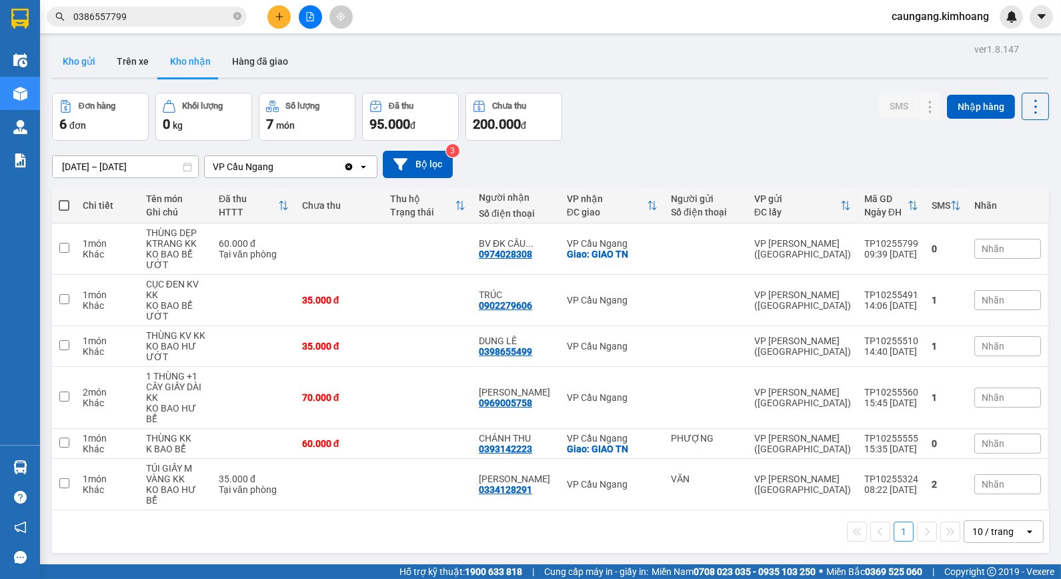
click at [89, 59] on button "Kho gửi" at bounding box center [79, 61] width 54 height 32
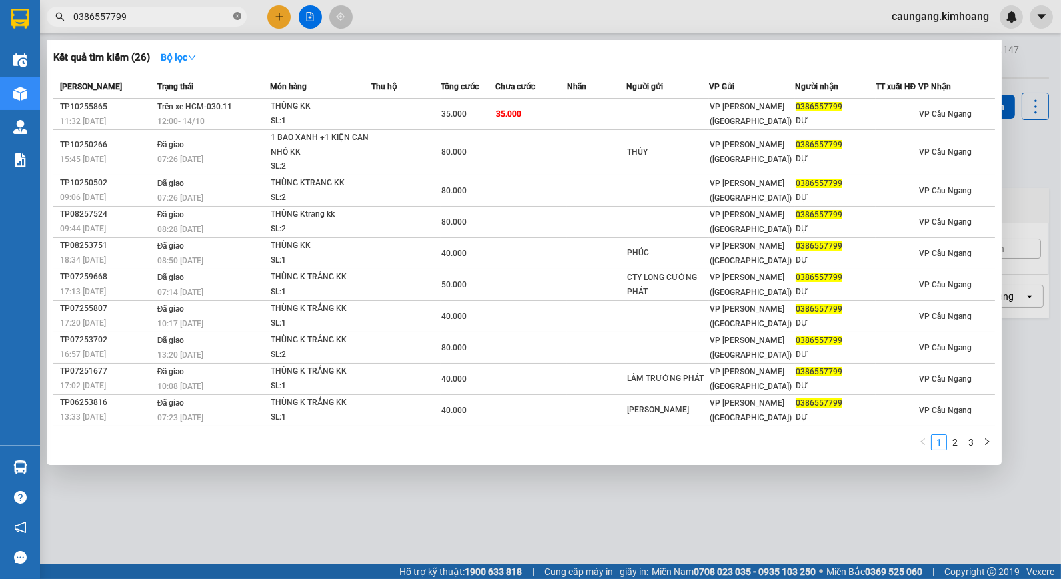
click at [235, 15] on icon "close-circle" at bounding box center [237, 16] width 8 height 8
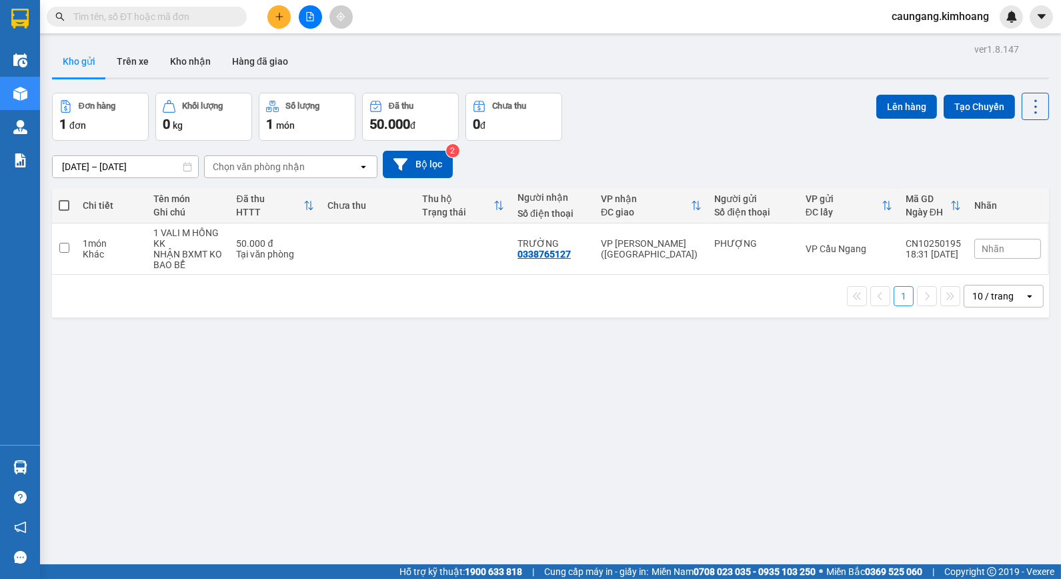
click at [205, 15] on input "text" at bounding box center [151, 16] width 157 height 15
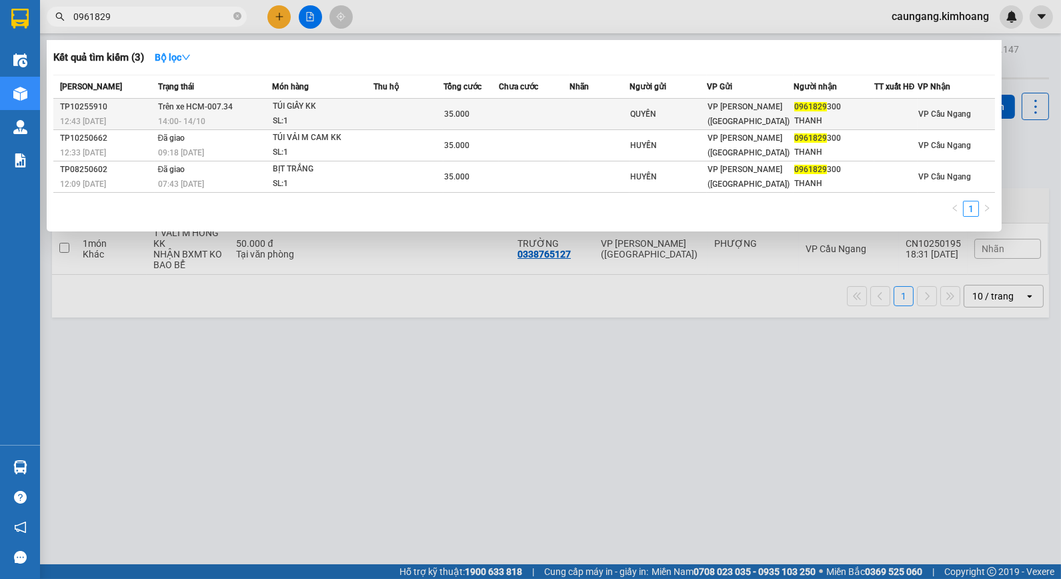
type input "0961829"
click at [385, 109] on td at bounding box center [408, 114] width 70 height 31
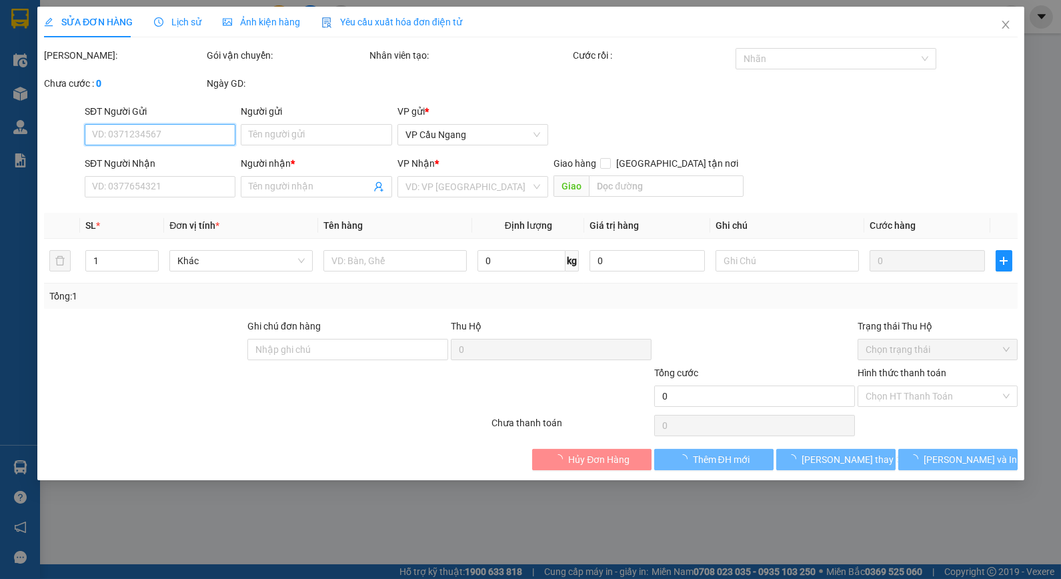
type input "QUYỀN"
type input "0961829300"
type input "THANH"
type input "35.000"
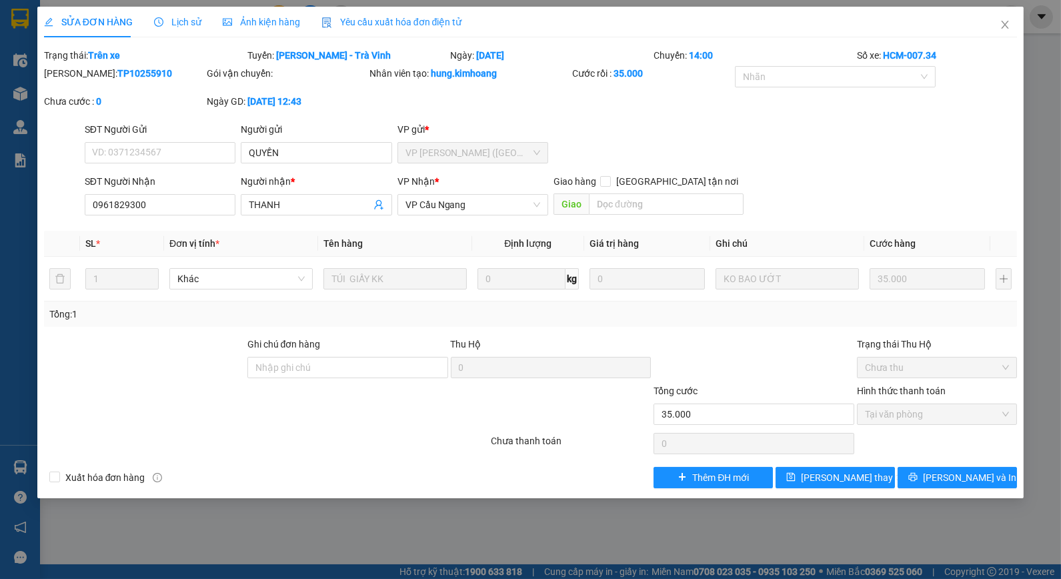
drag, startPoint x: 104, startPoint y: 75, endPoint x: 143, endPoint y: 75, distance: 38.7
click at [143, 75] on div "[PERSON_NAME]: TP10255910" at bounding box center [124, 73] width 160 height 15
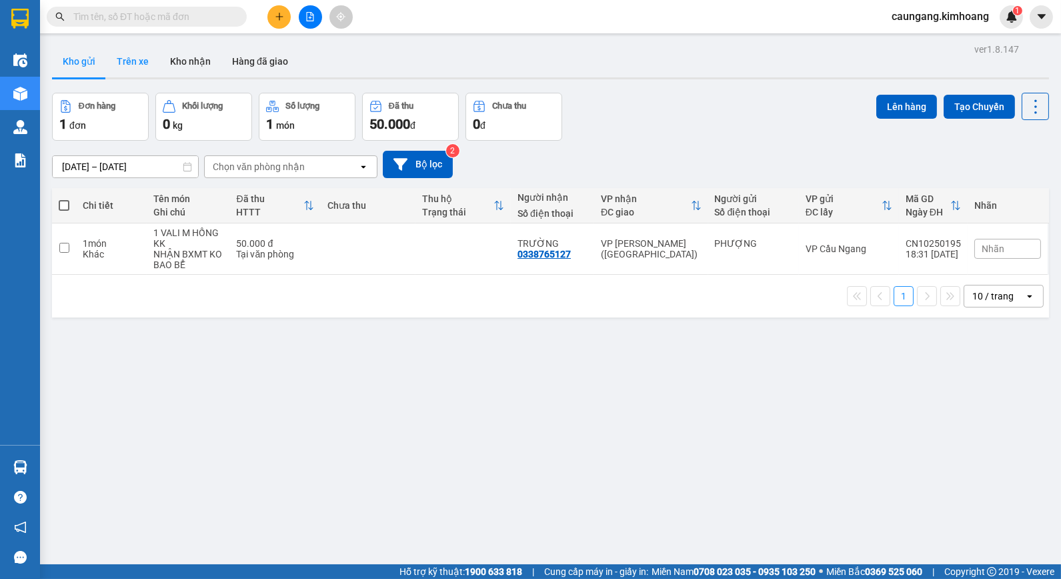
click at [131, 63] on button "Trên xe" at bounding box center [132, 61] width 53 height 32
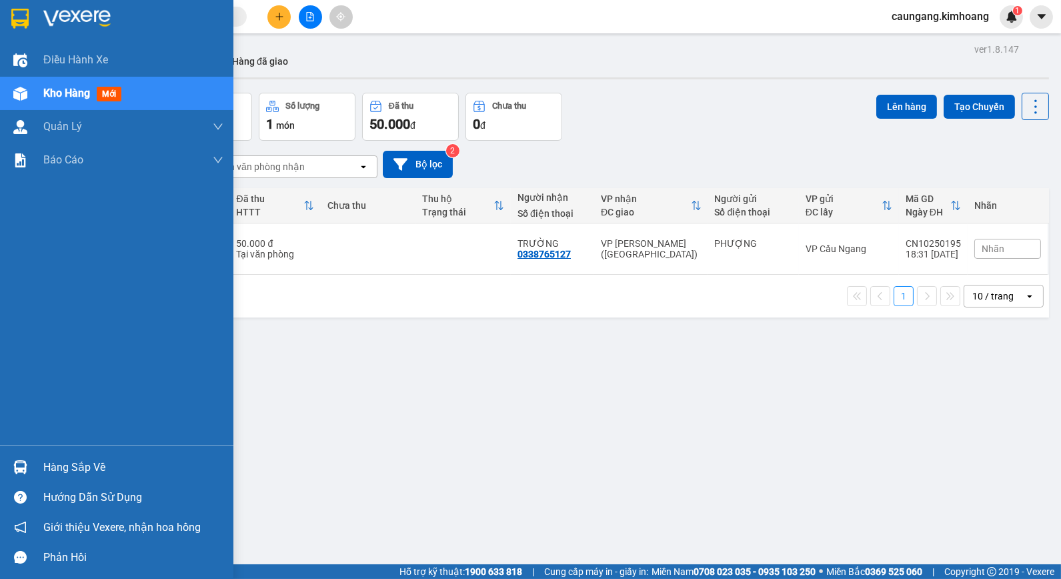
click at [82, 463] on div "Hàng sắp về" at bounding box center [133, 467] width 180 height 20
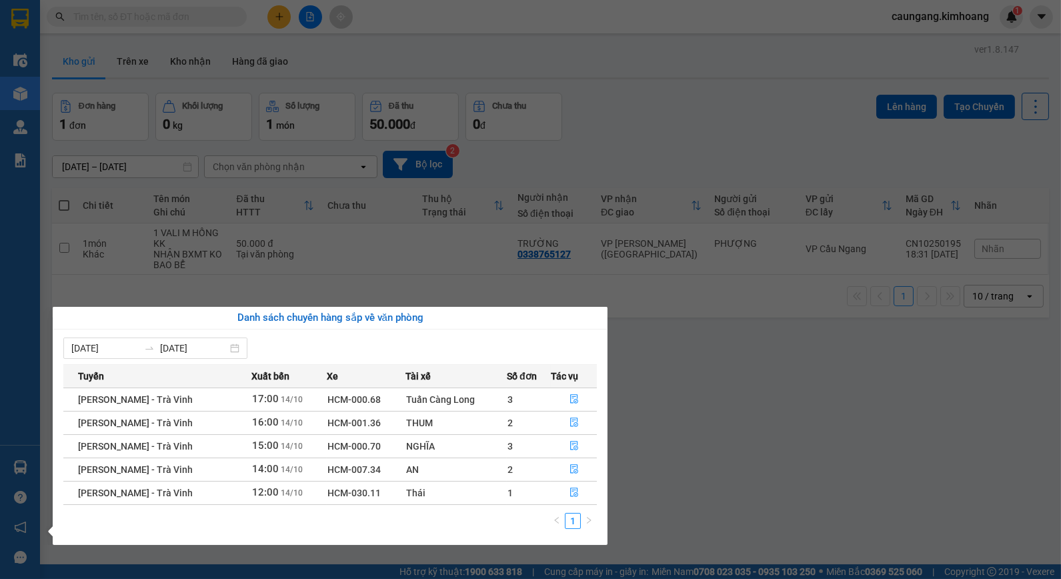
click at [450, 403] on div "Tuấn Càng Long" at bounding box center [456, 399] width 100 height 15
click at [572, 399] on icon "file-done" at bounding box center [573, 398] width 9 height 9
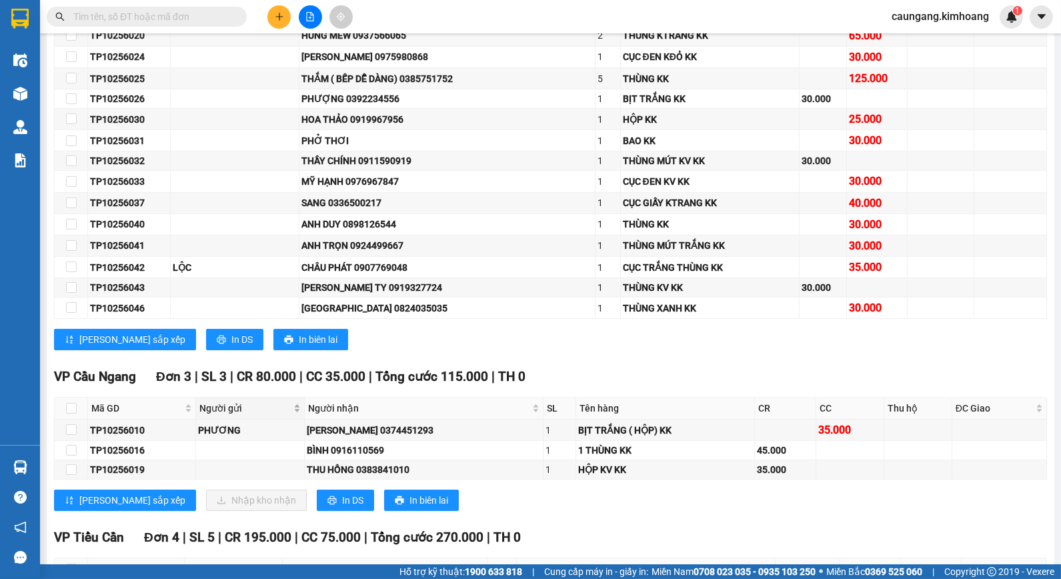
scroll to position [592, 0]
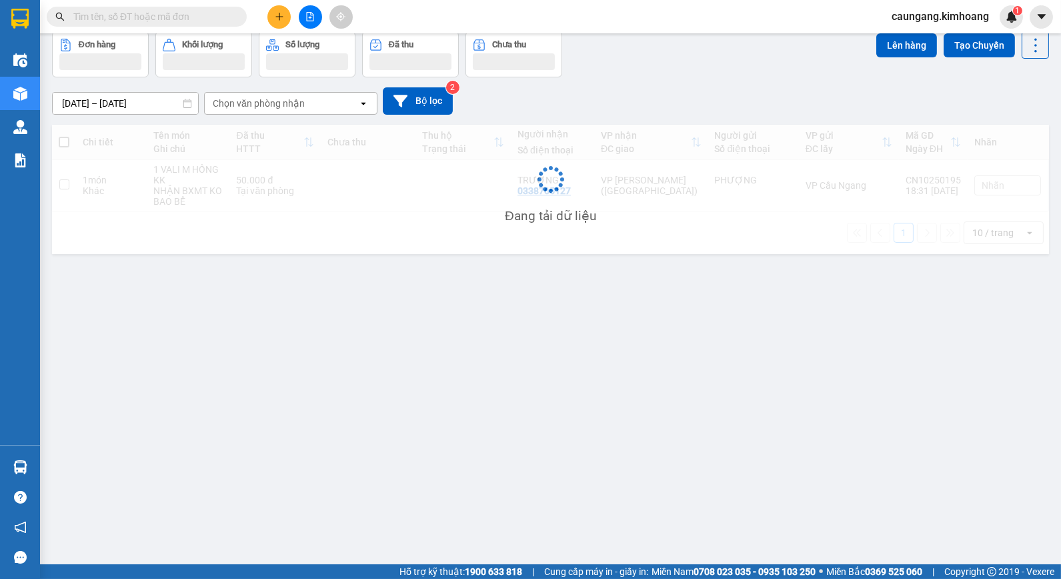
scroll to position [61, 0]
